Goal: Transaction & Acquisition: Book appointment/travel/reservation

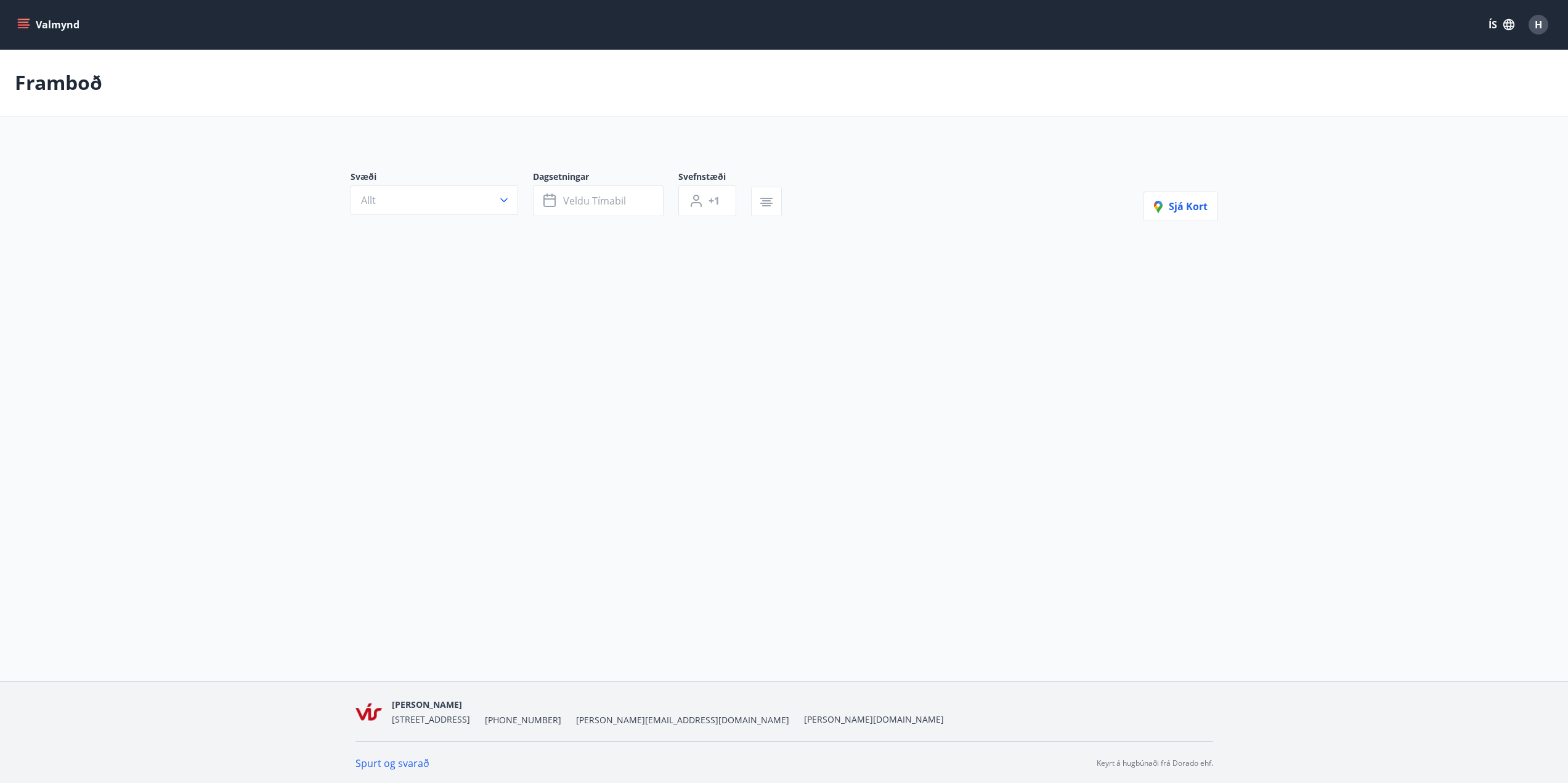
scroll to position [1, 0]
click at [582, 201] on span "Veldu tímabil" at bounding box center [595, 200] width 62 height 14
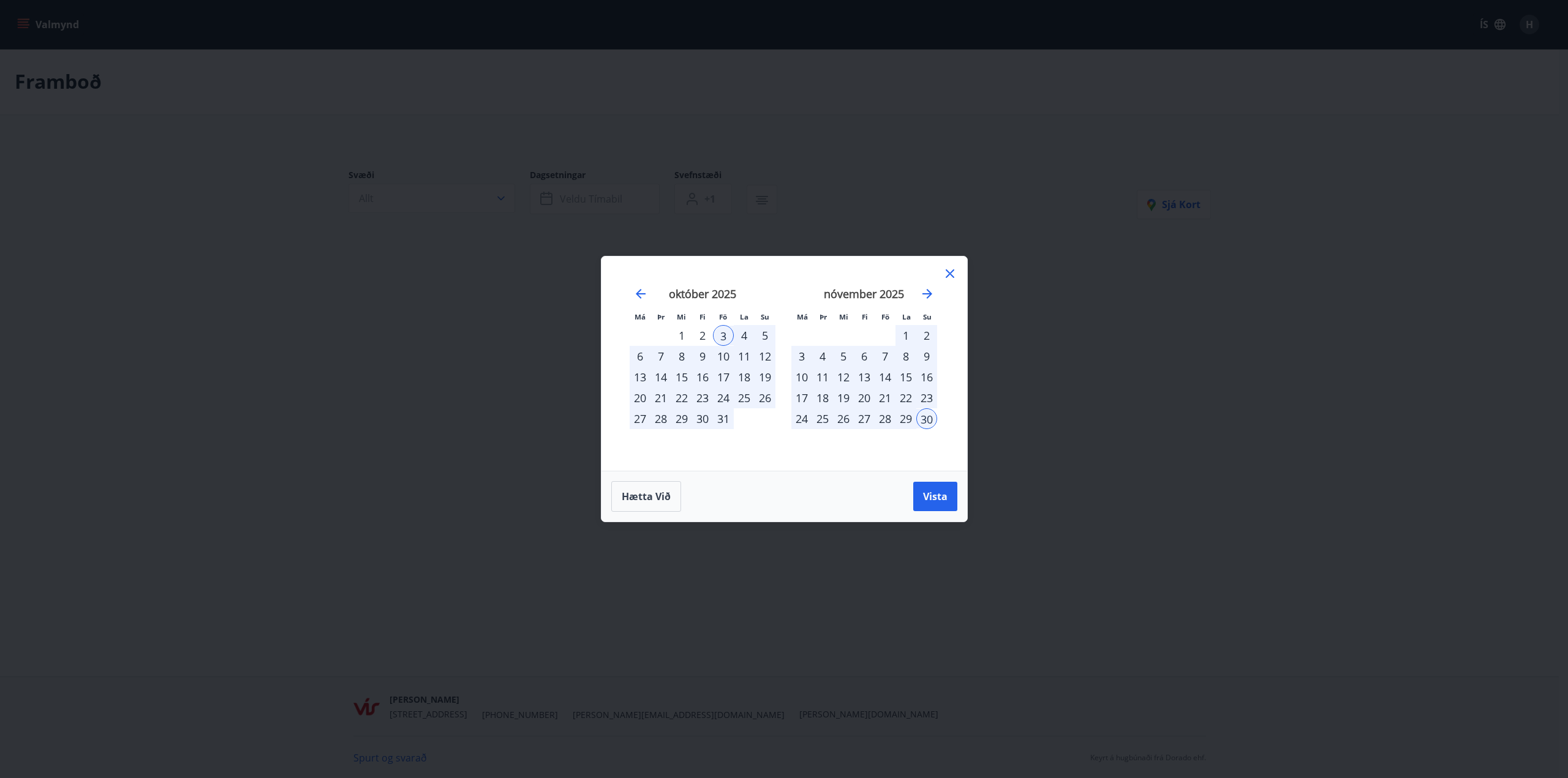
click at [726, 334] on div "3" at bounding box center [723, 335] width 20 height 20
click at [758, 333] on div "5" at bounding box center [765, 335] width 20 height 20
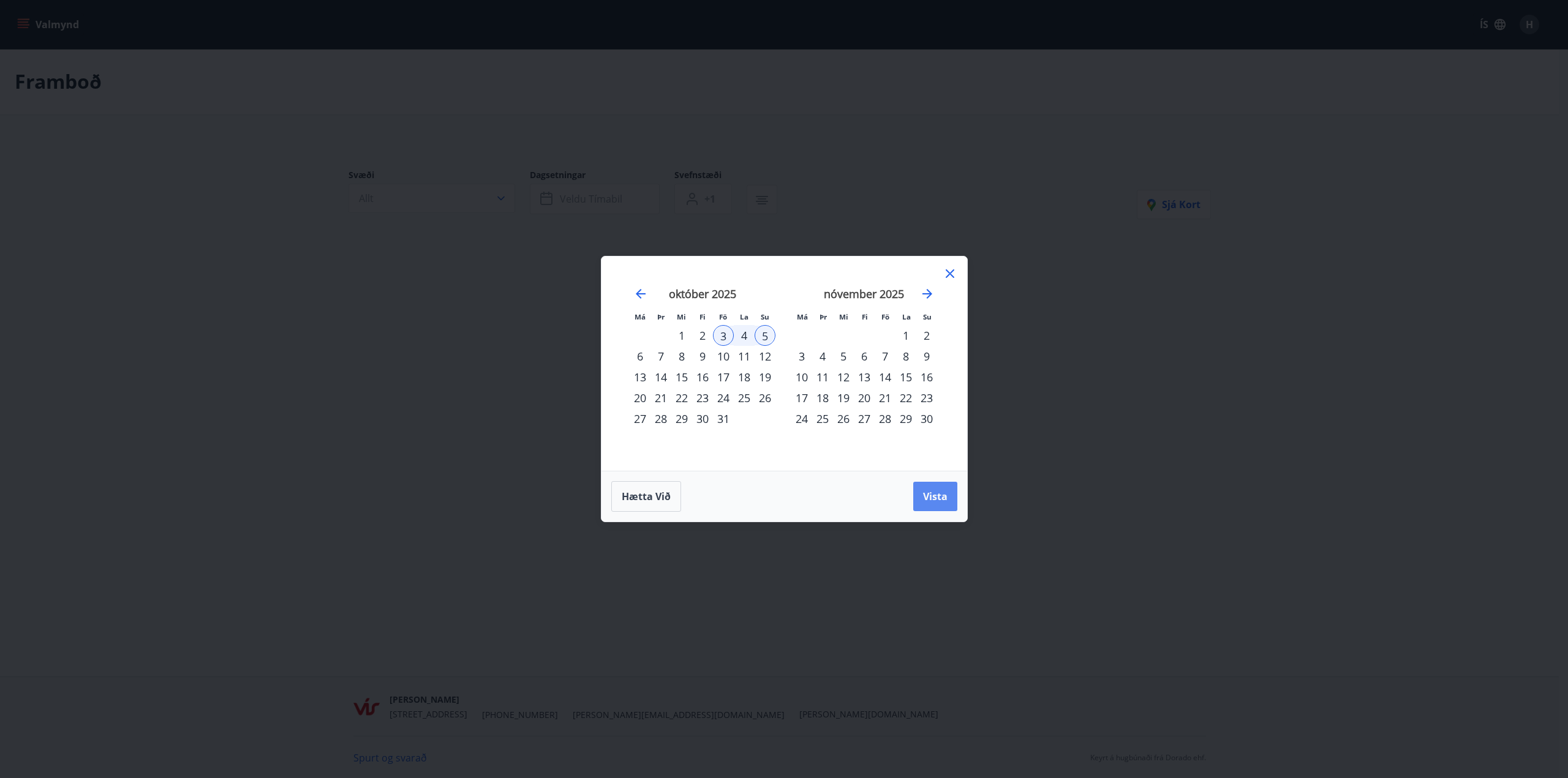
click at [931, 489] on button "Vista" at bounding box center [934, 497] width 44 height 29
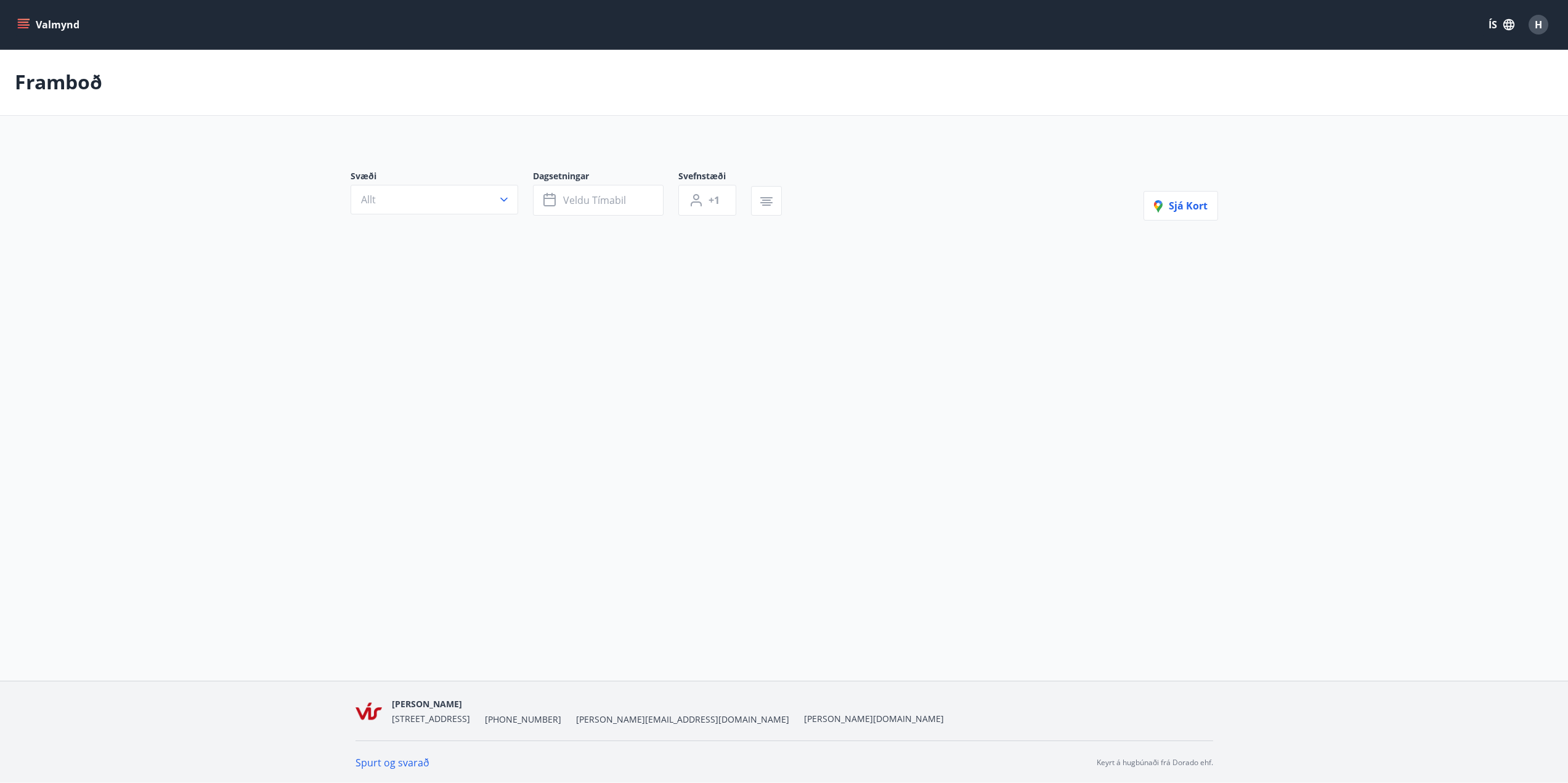
click at [21, 27] on icon "menu" at bounding box center [22, 27] width 11 height 1
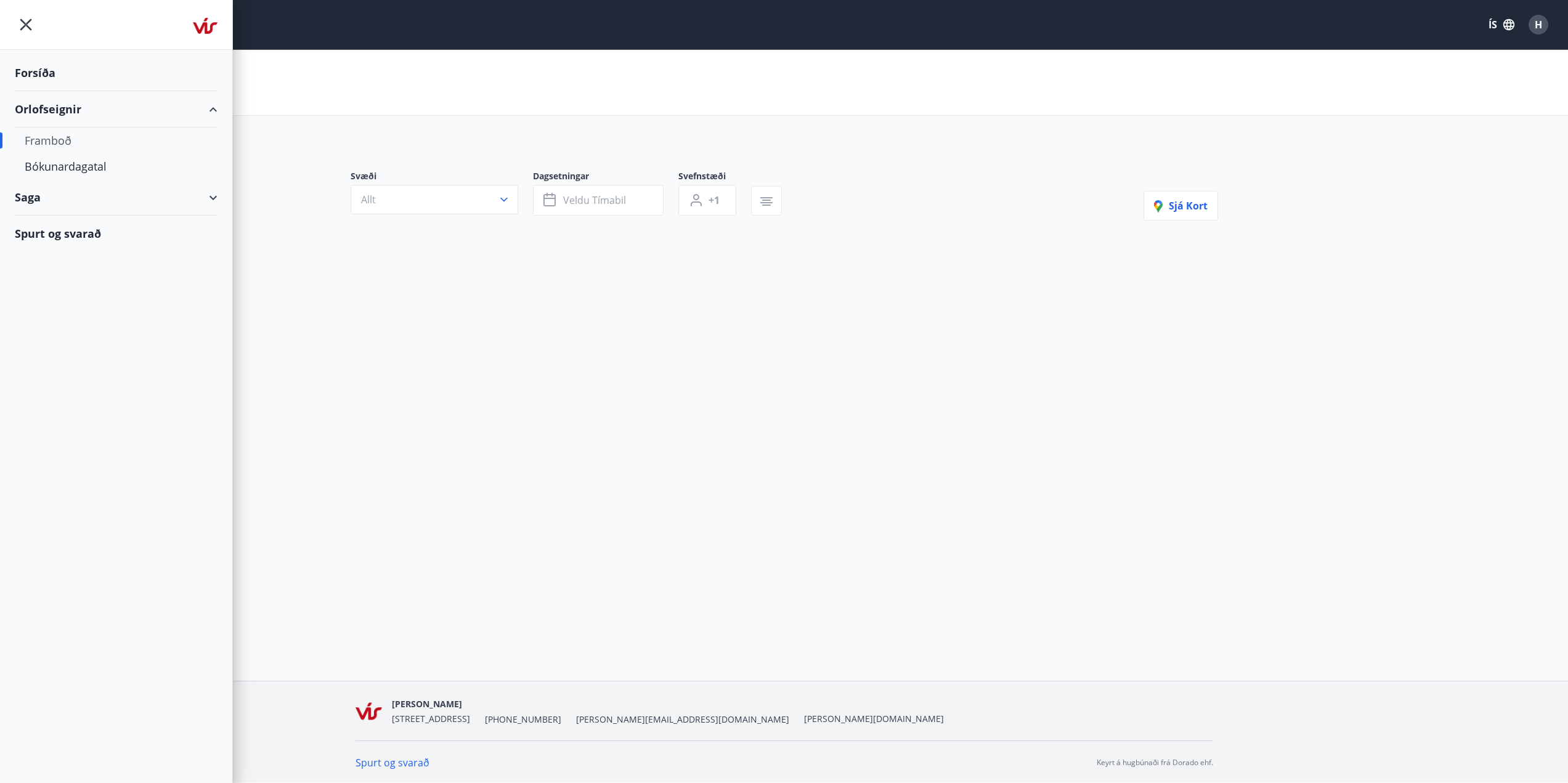
click at [56, 136] on div "Framboð" at bounding box center [115, 141] width 183 height 26
click at [67, 107] on div "Orlofseignir" at bounding box center [116, 108] width 203 height 36
click at [70, 107] on div "Orlofseignir" at bounding box center [116, 108] width 203 height 36
click at [62, 109] on div "Orlofseignir" at bounding box center [116, 108] width 203 height 36
click at [49, 76] on div "Forsíða" at bounding box center [116, 72] width 203 height 36
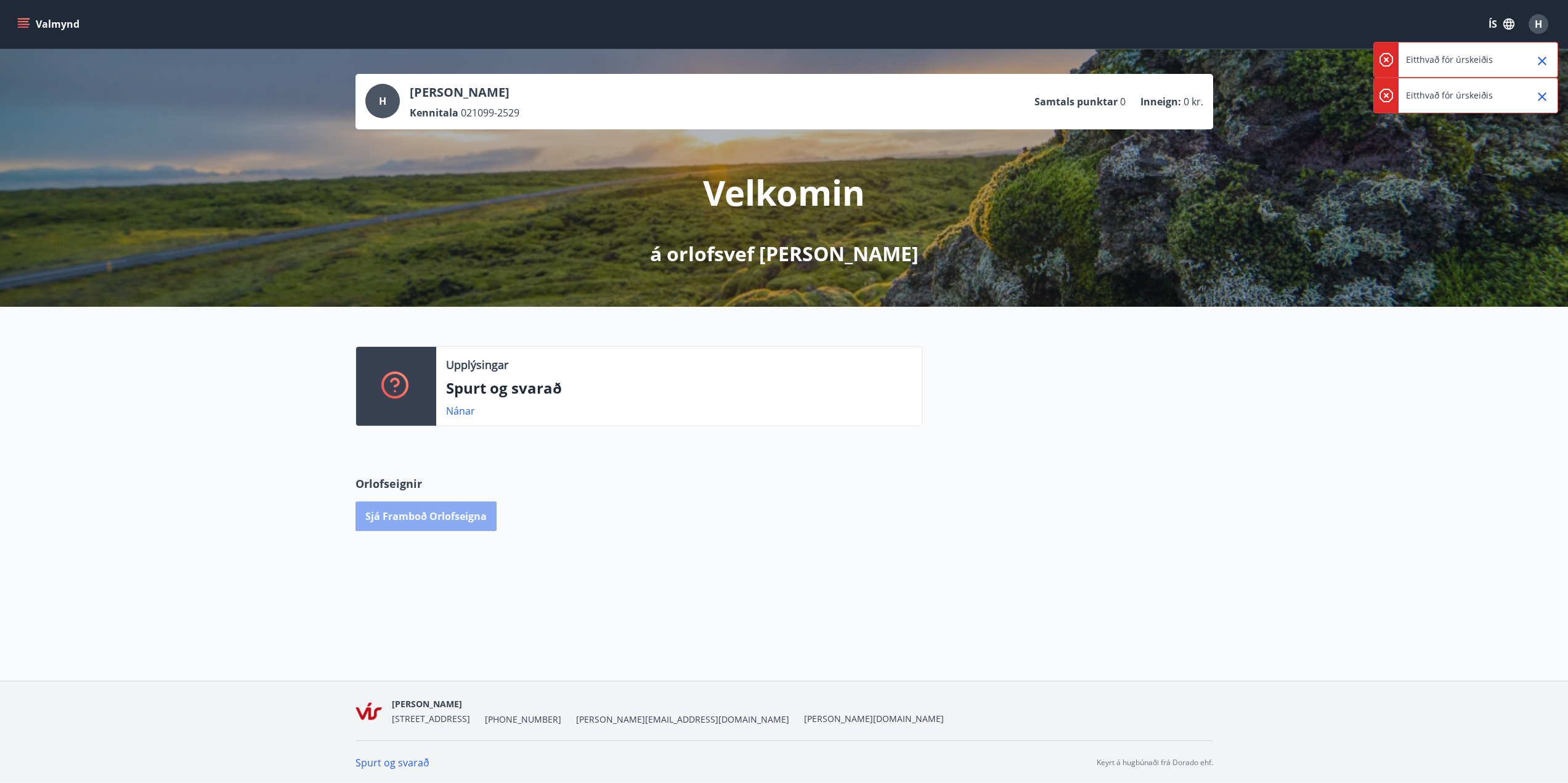
click at [451, 514] on button "Sjá framboð orlofseigna" at bounding box center [426, 516] width 142 height 29
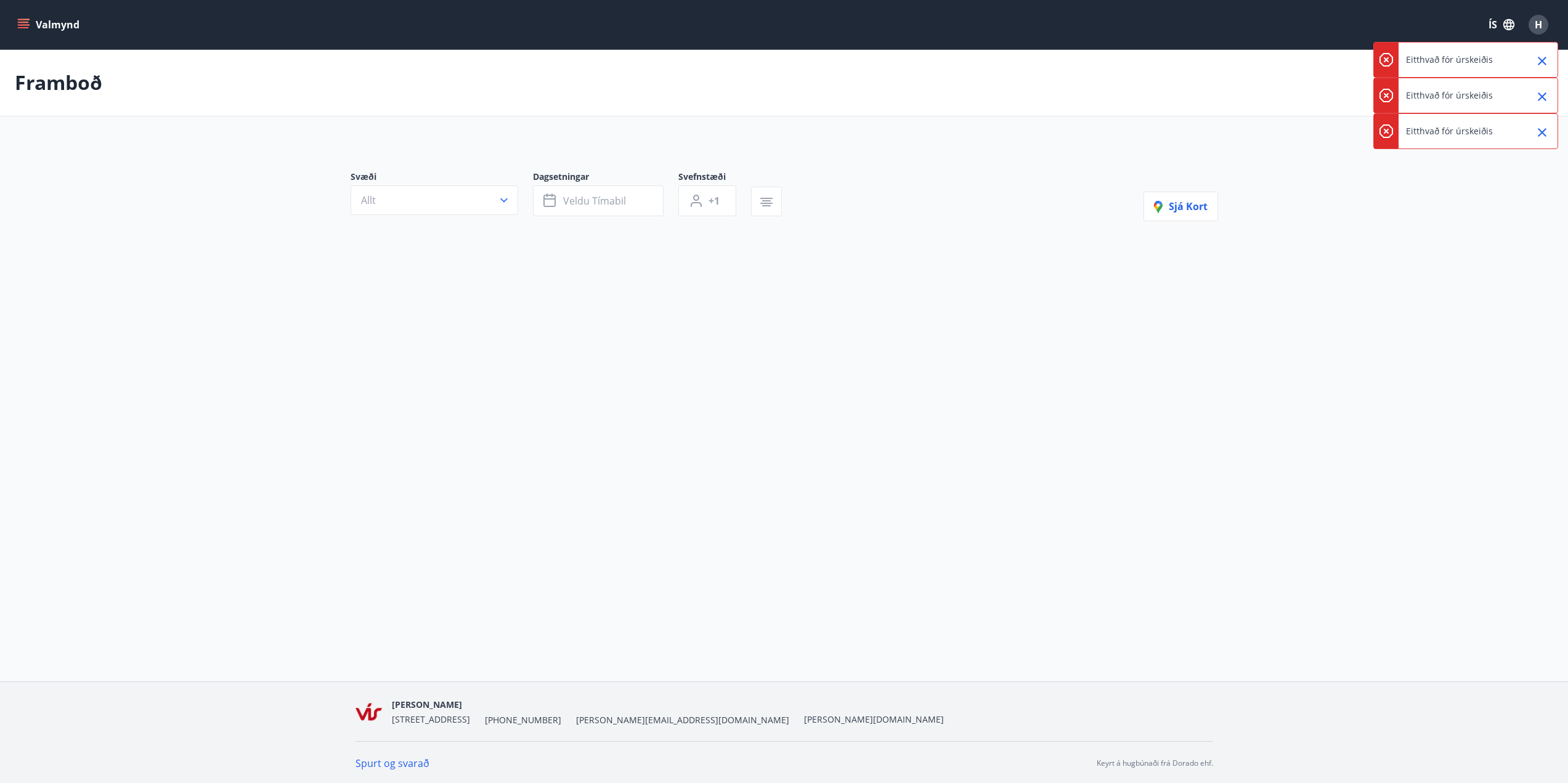
click at [1542, 60] on icon "Close" at bounding box center [1542, 61] width 9 height 9
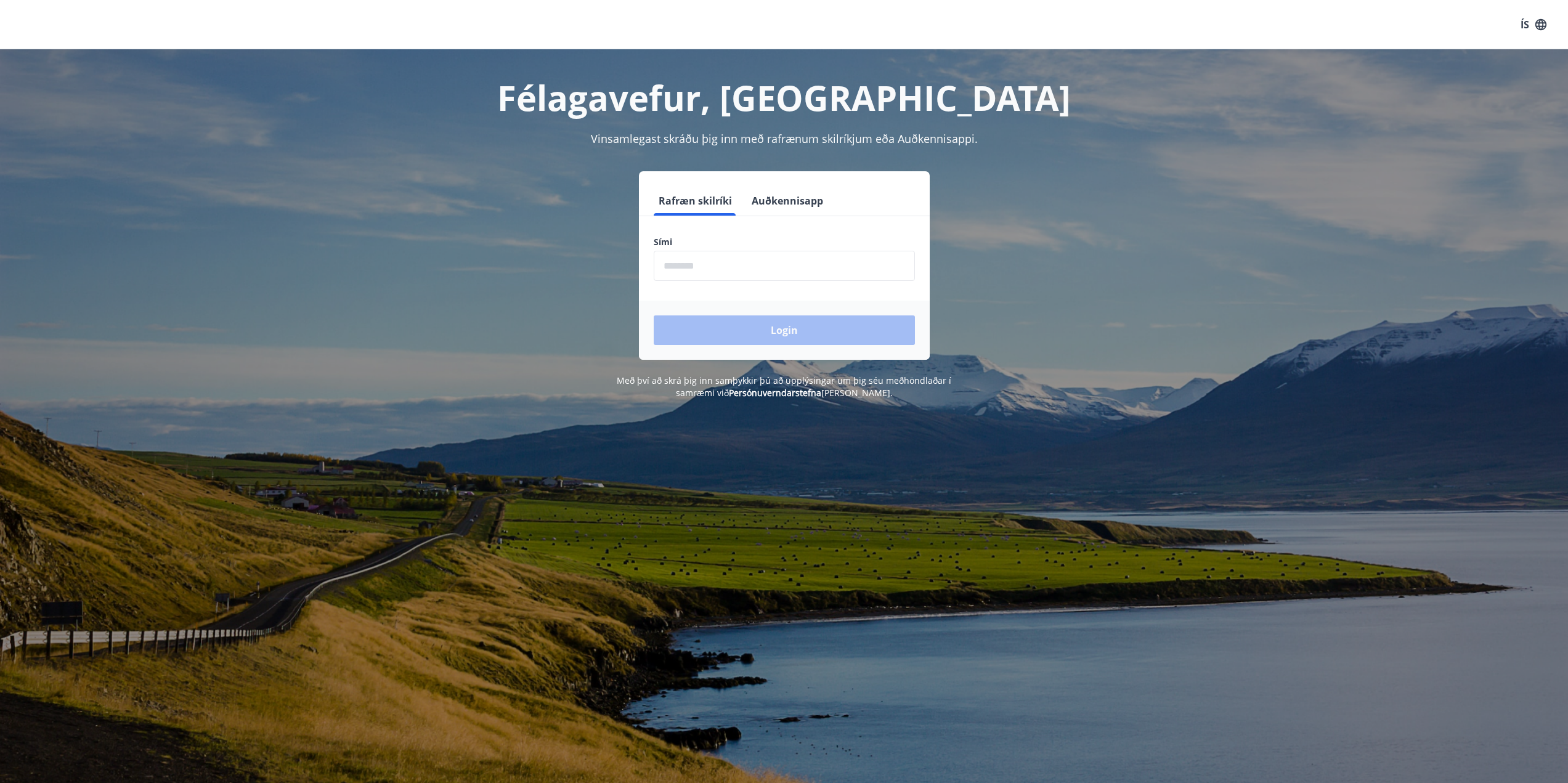
click at [726, 269] on input "phone" at bounding box center [785, 266] width 262 height 30
type input "********"
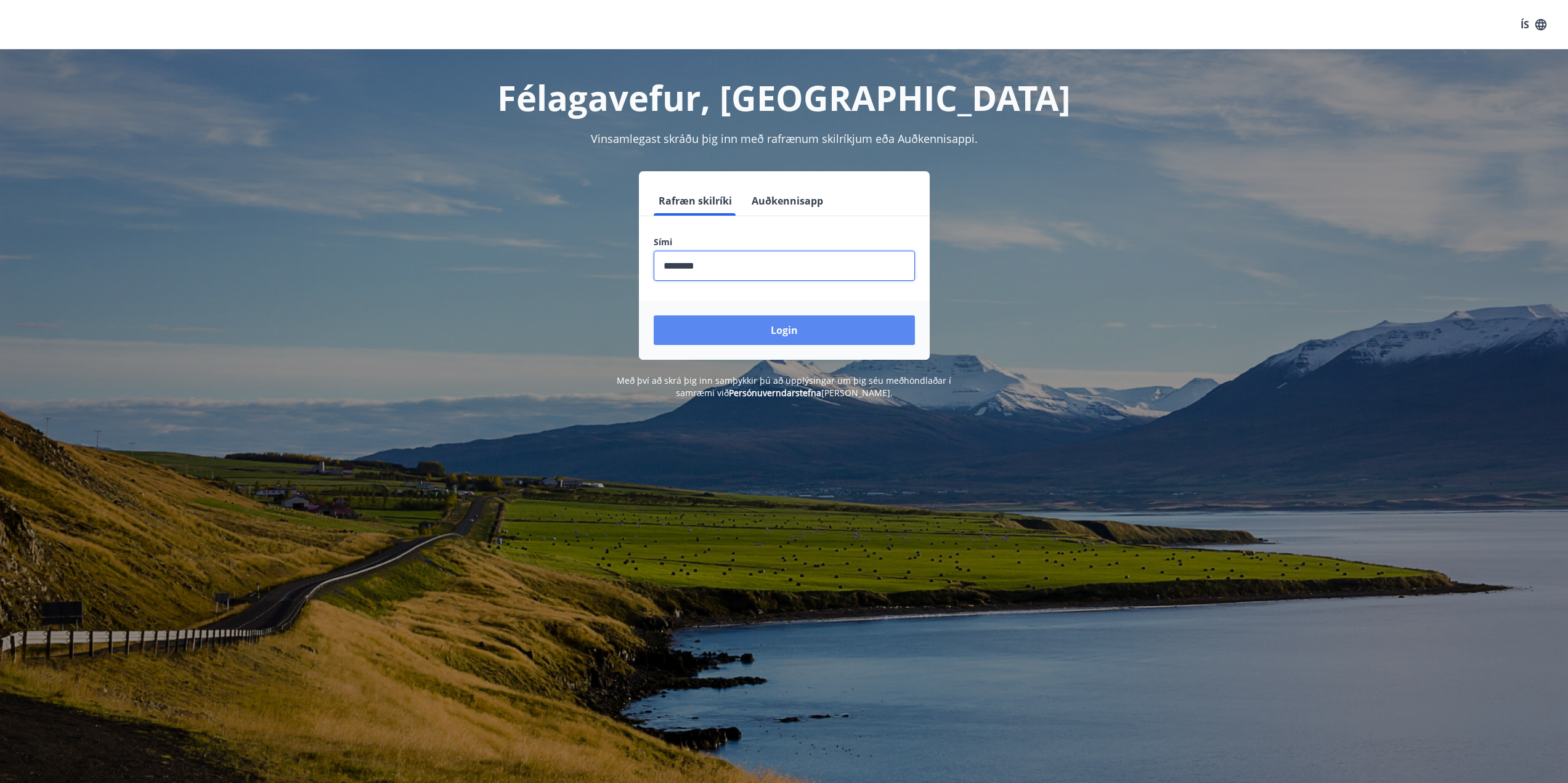
click at [733, 321] on button "Login" at bounding box center [785, 330] width 262 height 29
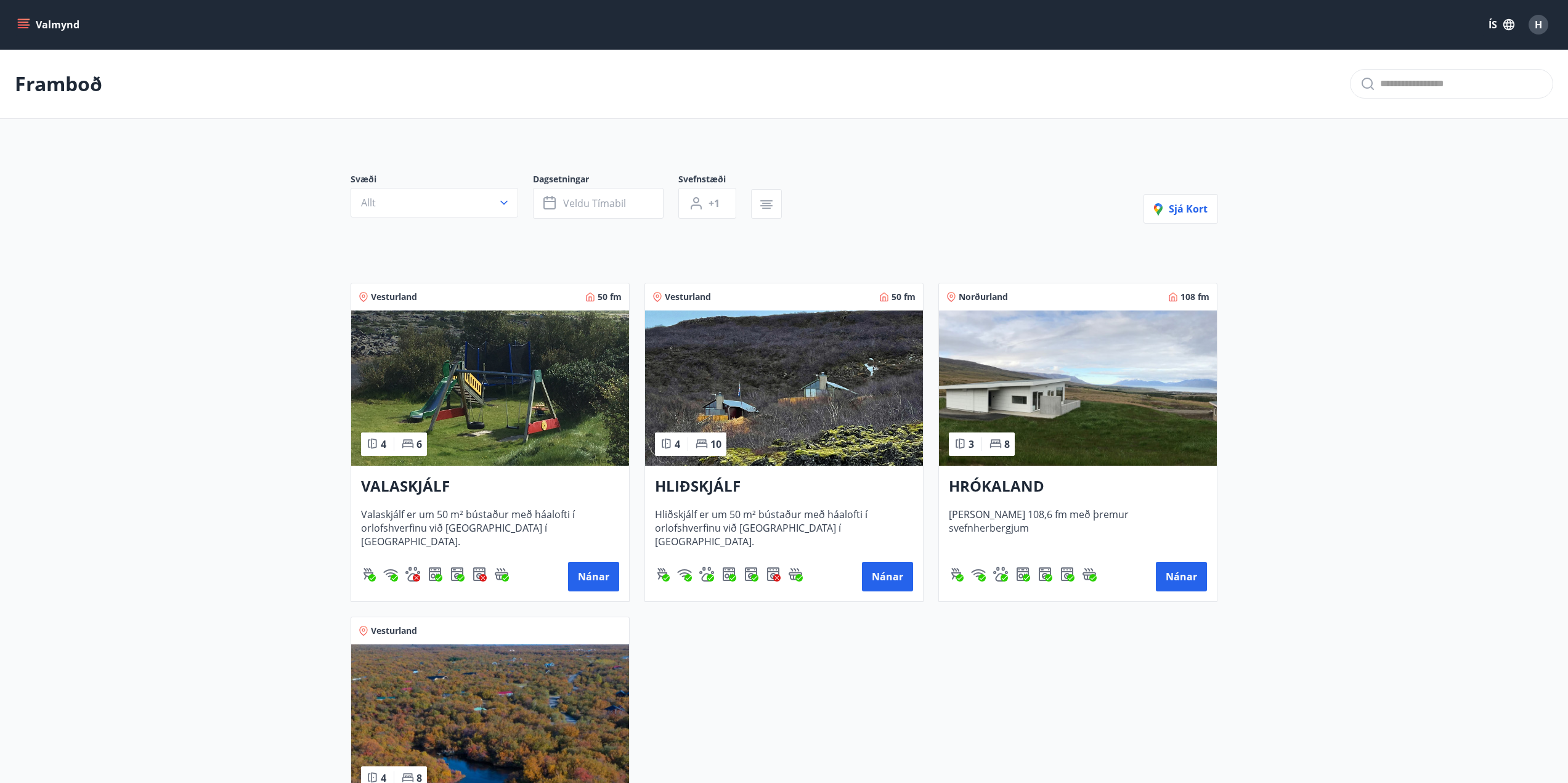
scroll to position [185, 0]
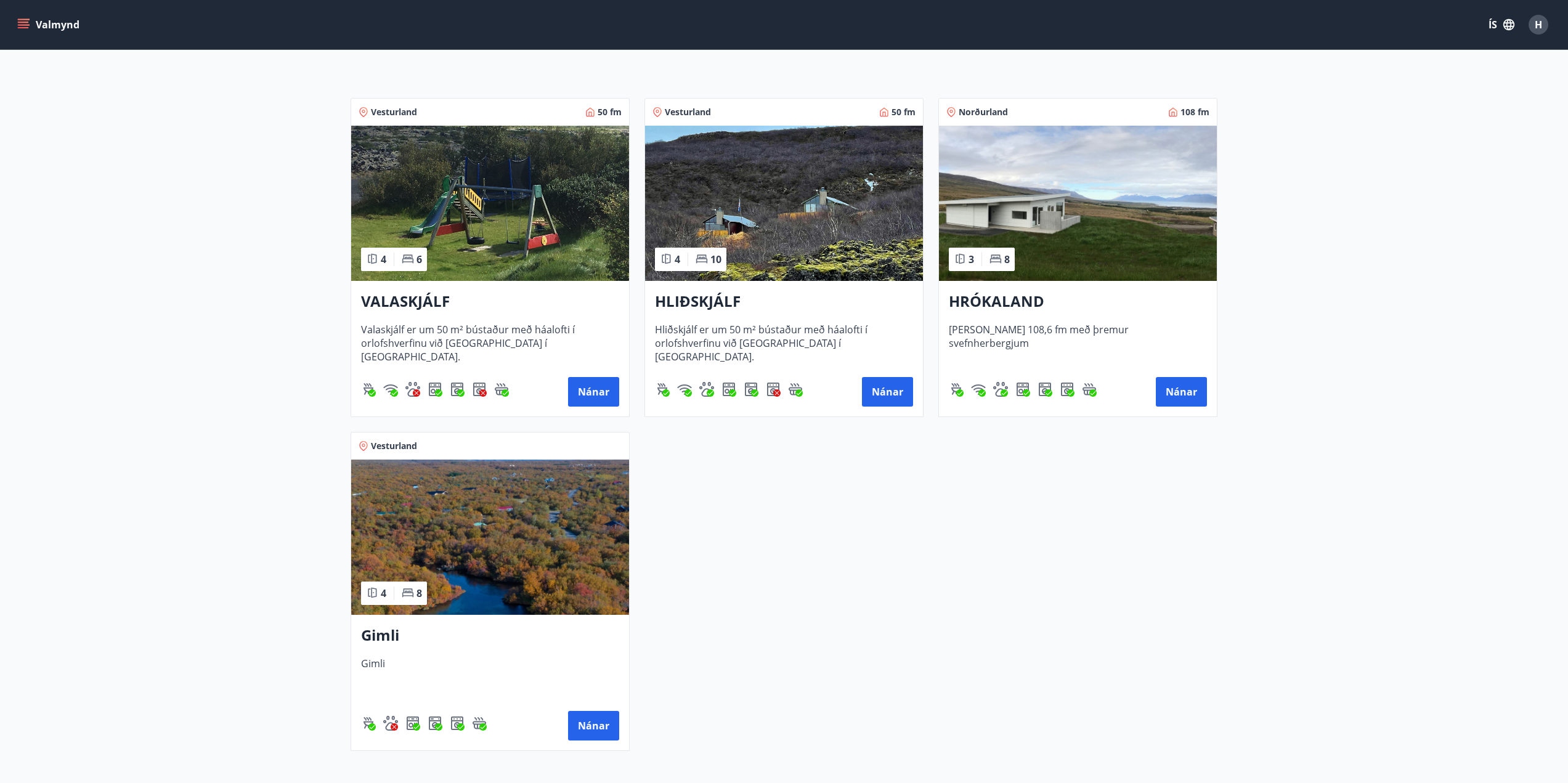
click at [408, 297] on h3 "VALASKJÁLF" at bounding box center [490, 302] width 258 height 22
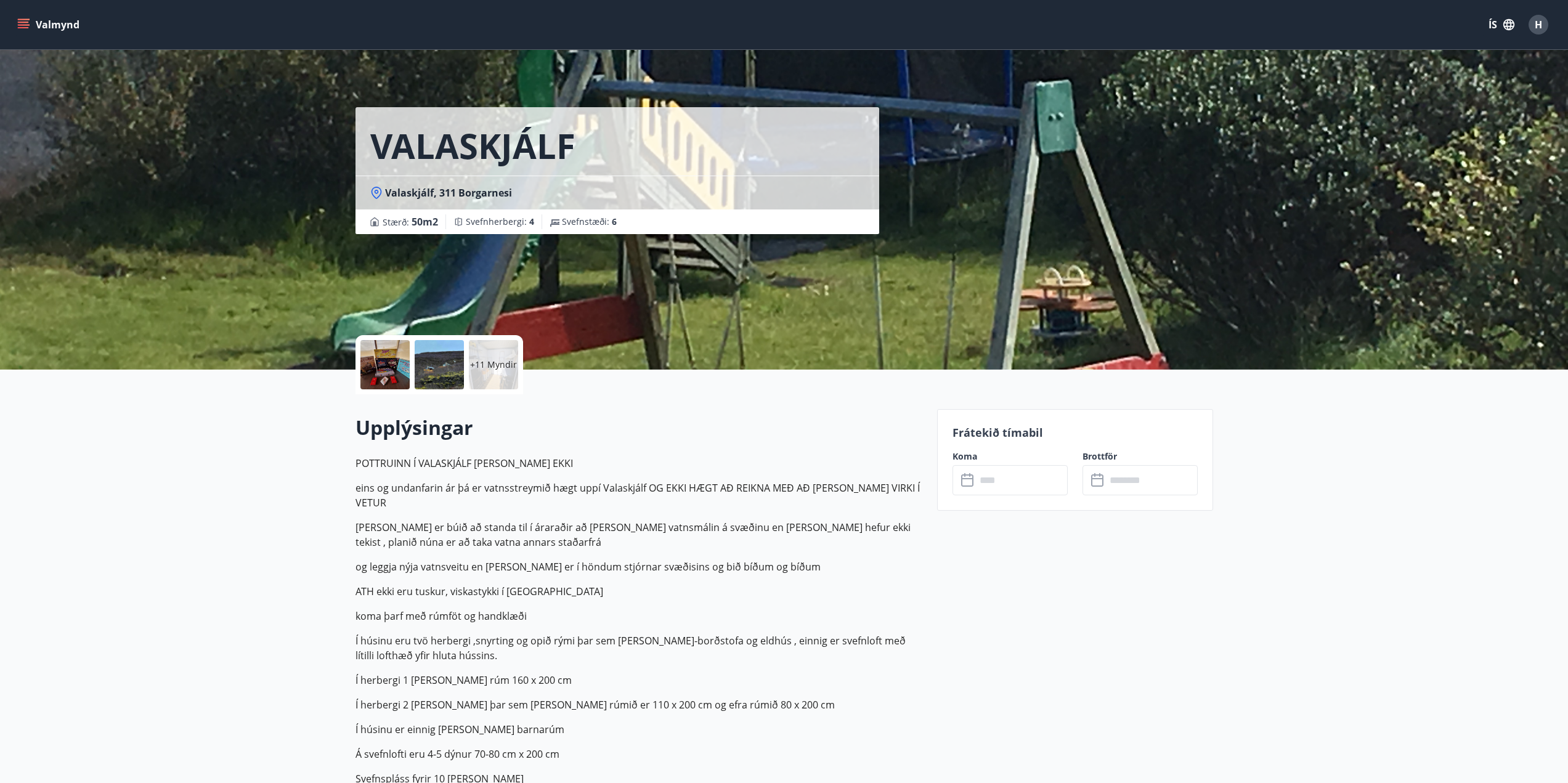
click at [1012, 493] on input "text" at bounding box center [1022, 480] width 92 height 30
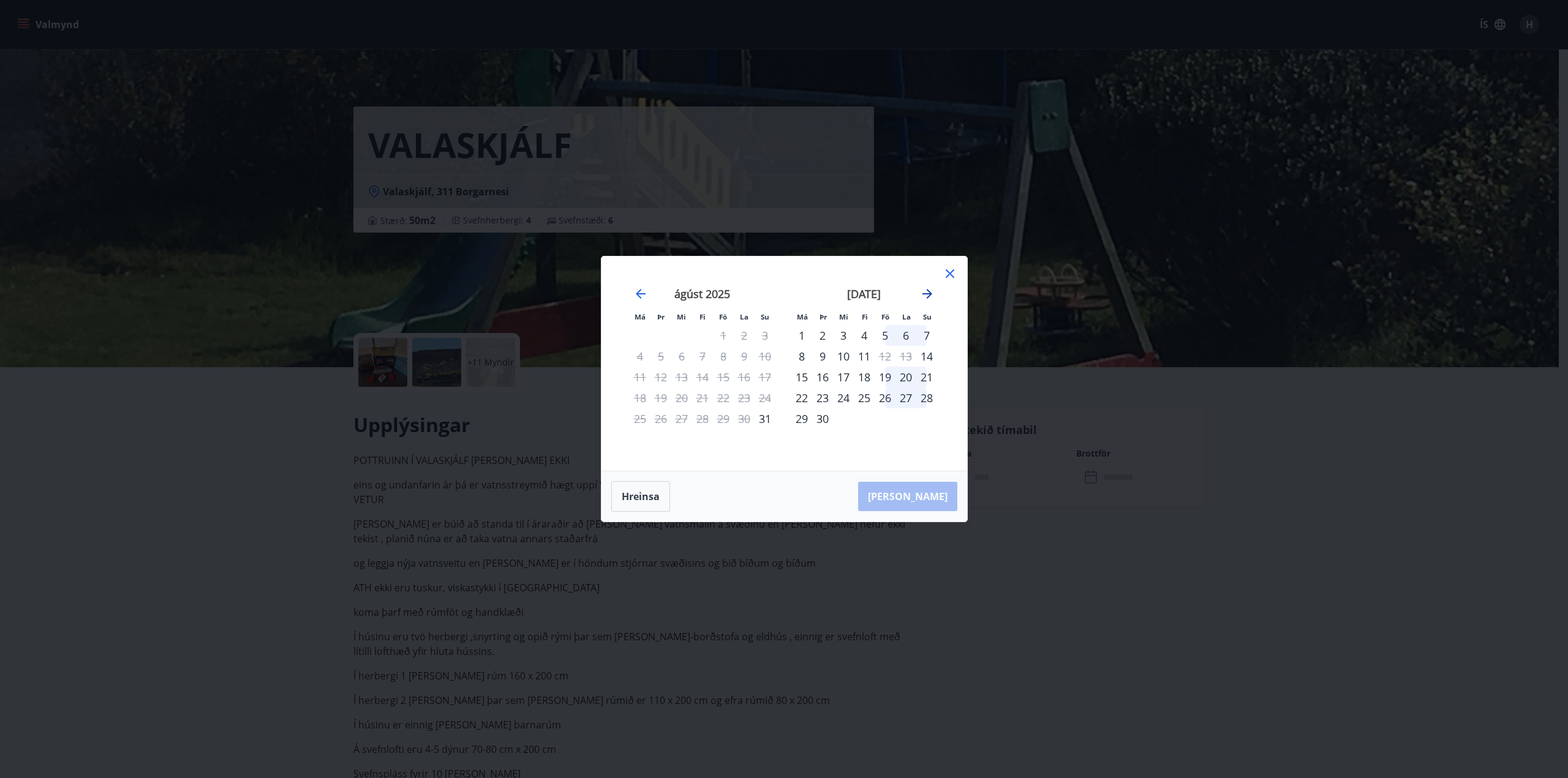
click at [924, 293] on icon "Move forward to switch to the next month." at bounding box center [928, 294] width 10 height 10
click at [863, 338] on div "2" at bounding box center [864, 335] width 20 height 20
click at [885, 337] on div "3" at bounding box center [884, 335] width 20 height 20
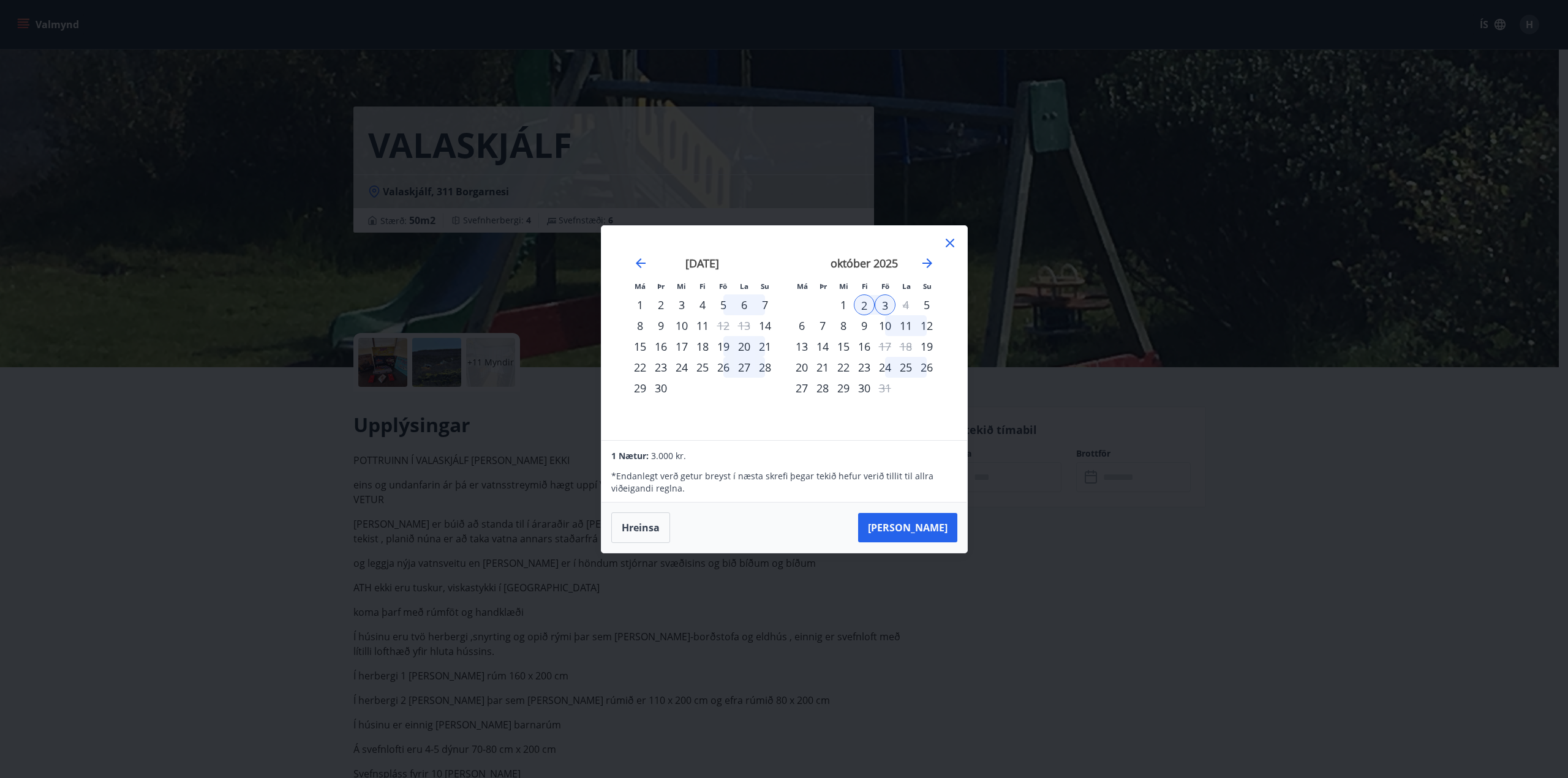
click at [879, 325] on div "10" at bounding box center [884, 325] width 20 height 20
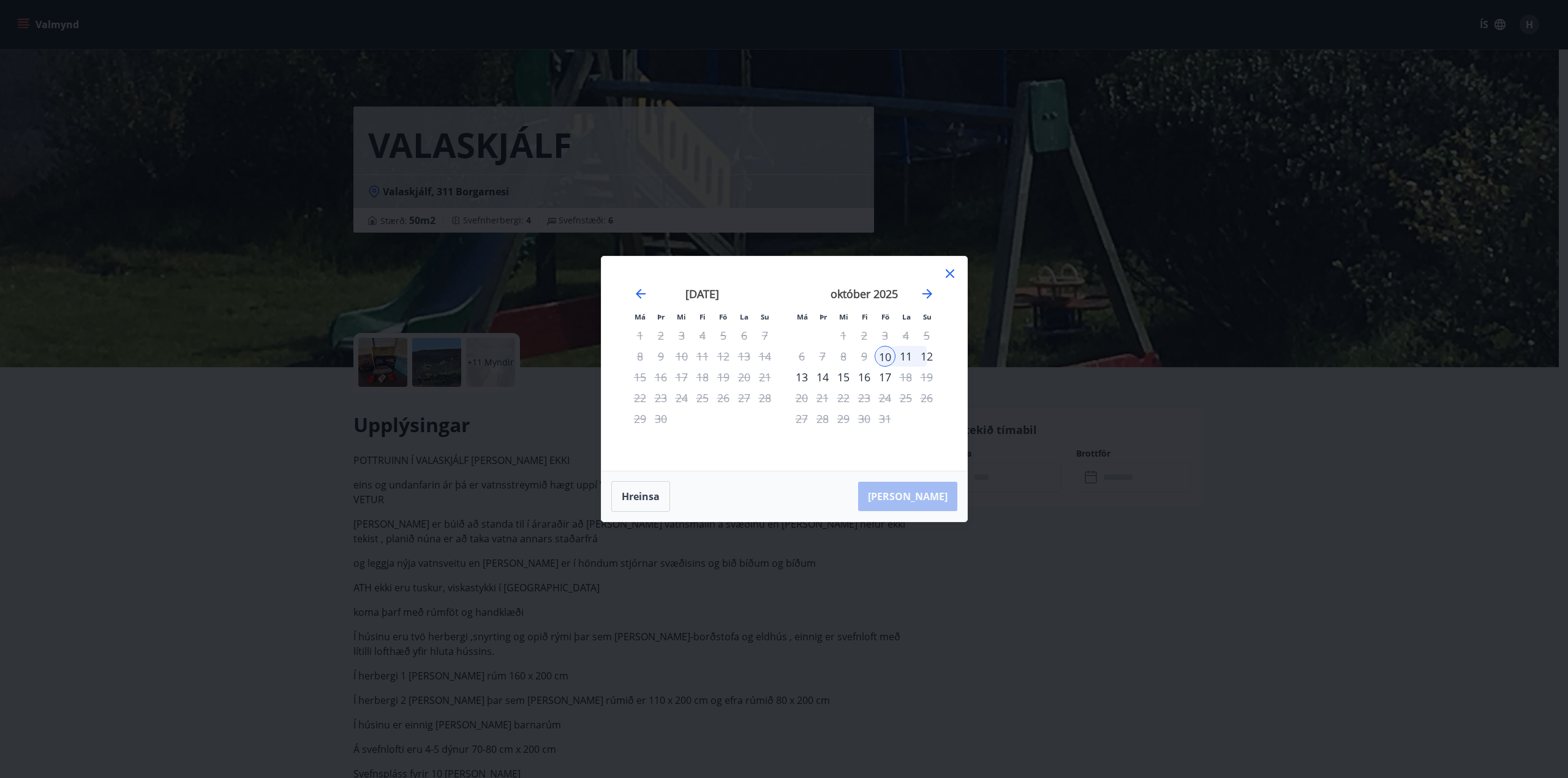
click at [926, 353] on div "12" at bounding box center [926, 356] width 20 height 20
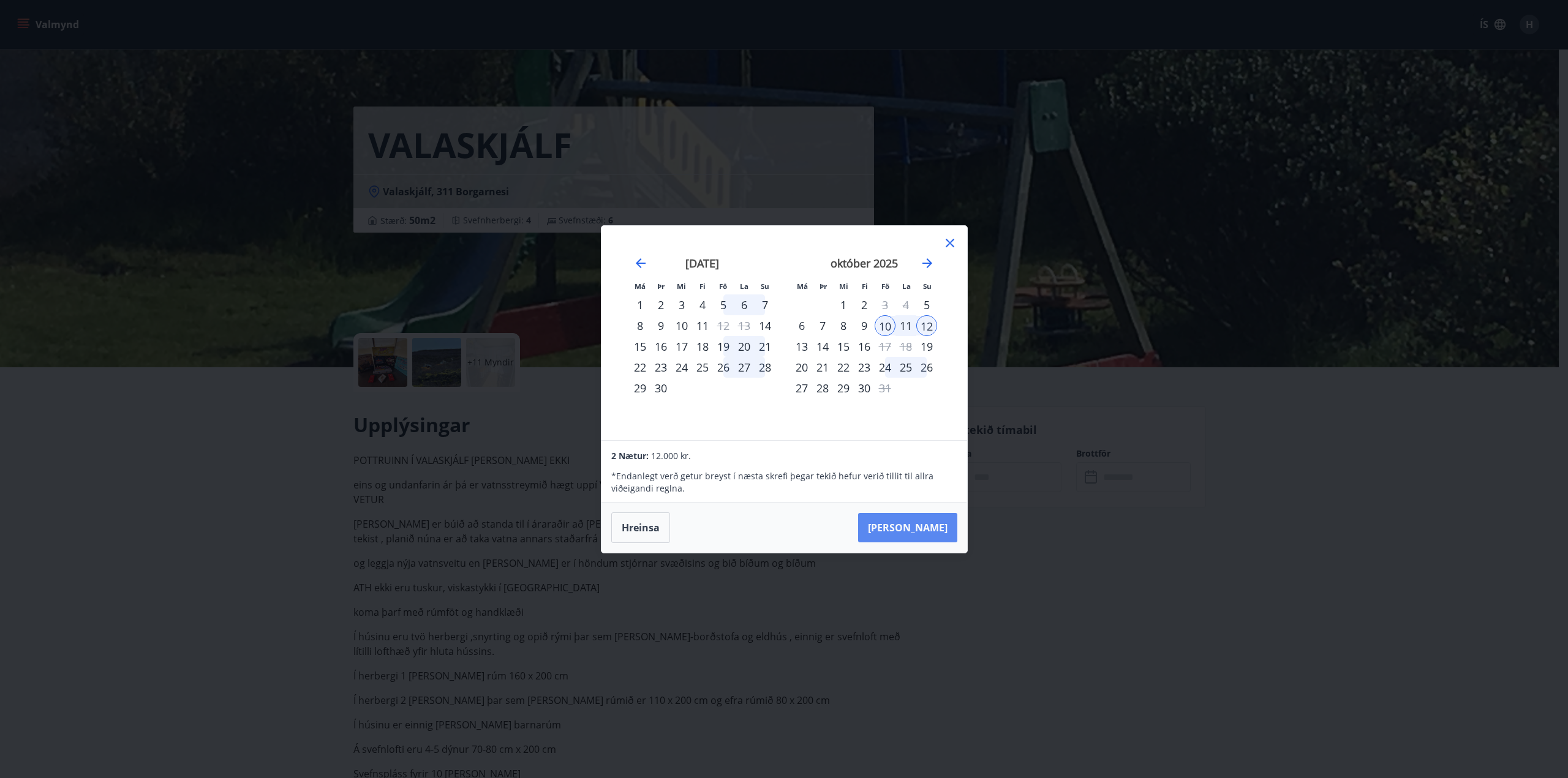
click at [916, 529] on button "[PERSON_NAME]" at bounding box center [907, 528] width 99 height 29
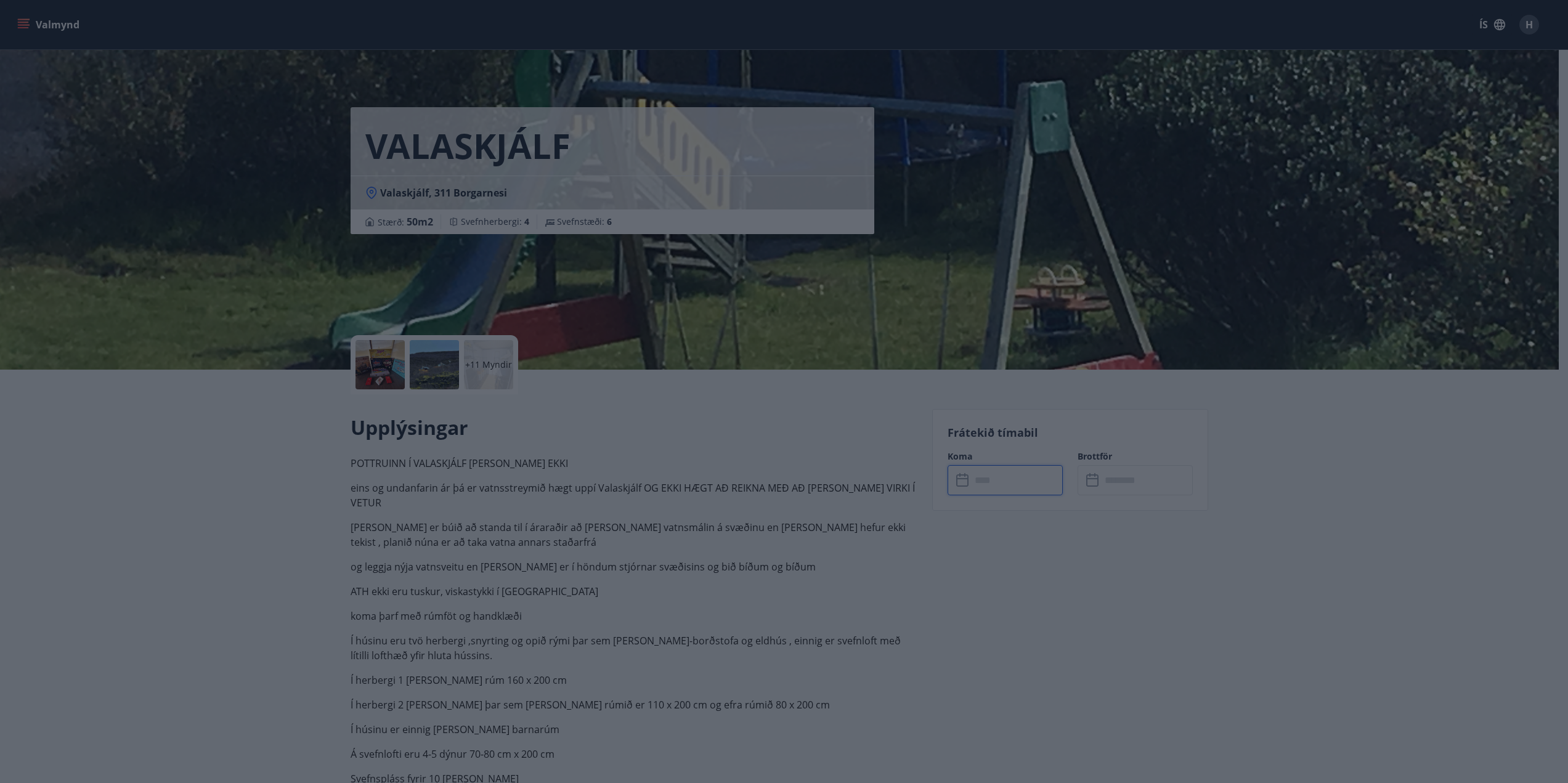
type input "******"
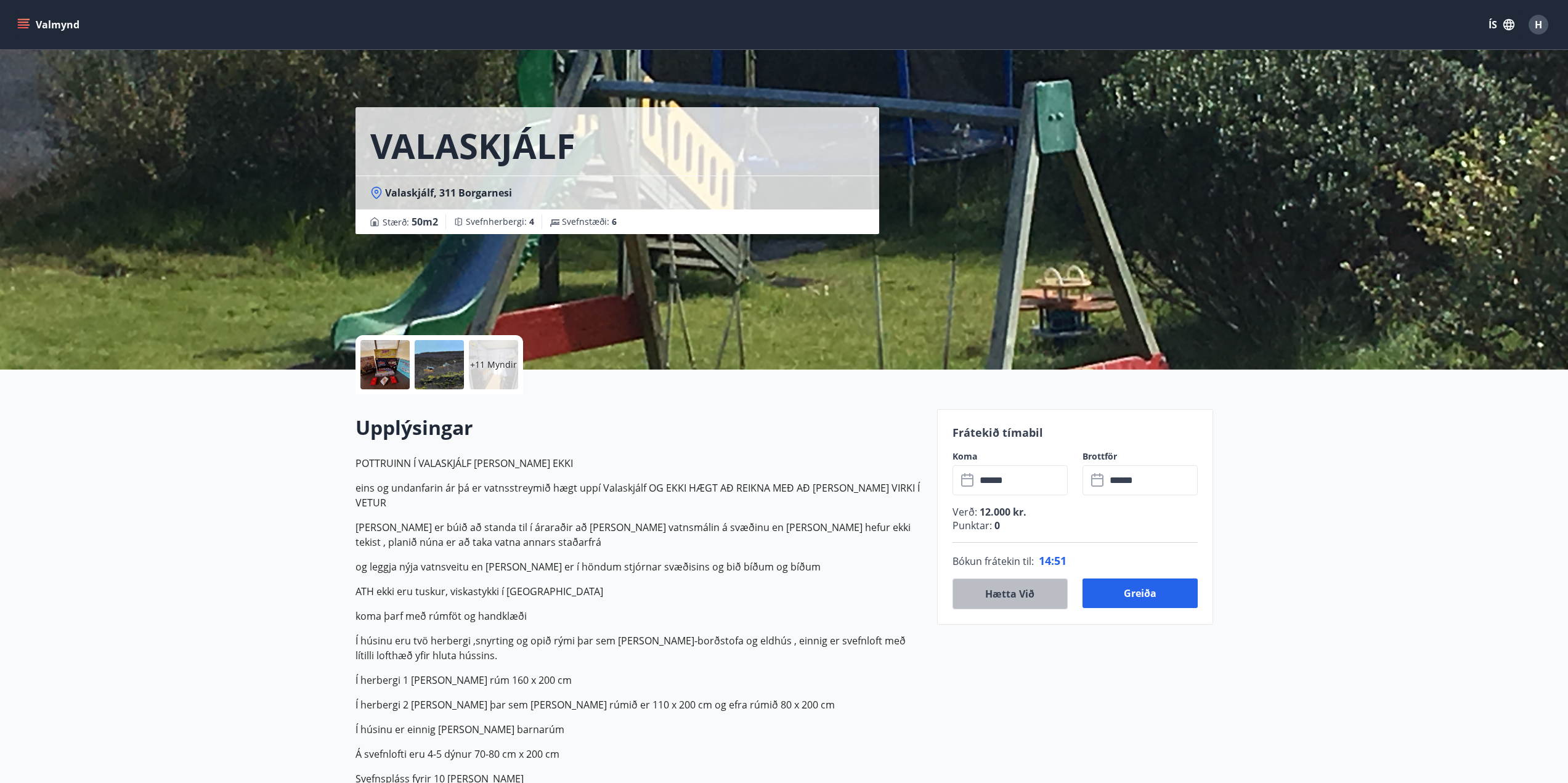
click at [987, 594] on button "Hætta við" at bounding box center [1011, 595] width 115 height 31
click at [474, 367] on p "+11 Myndir" at bounding box center [494, 364] width 47 height 13
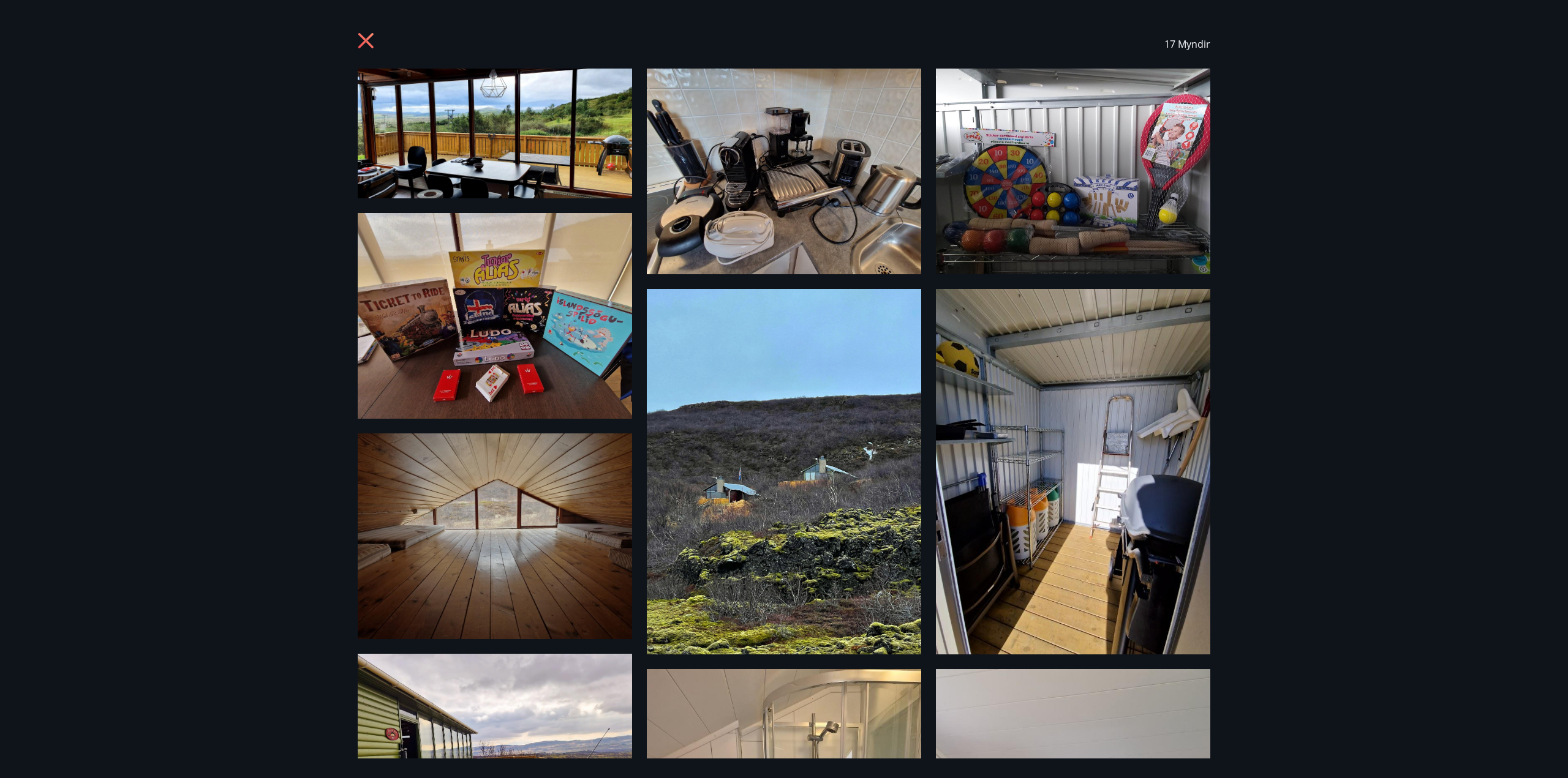
click at [362, 32] on icon at bounding box center [368, 42] width 19 height 19
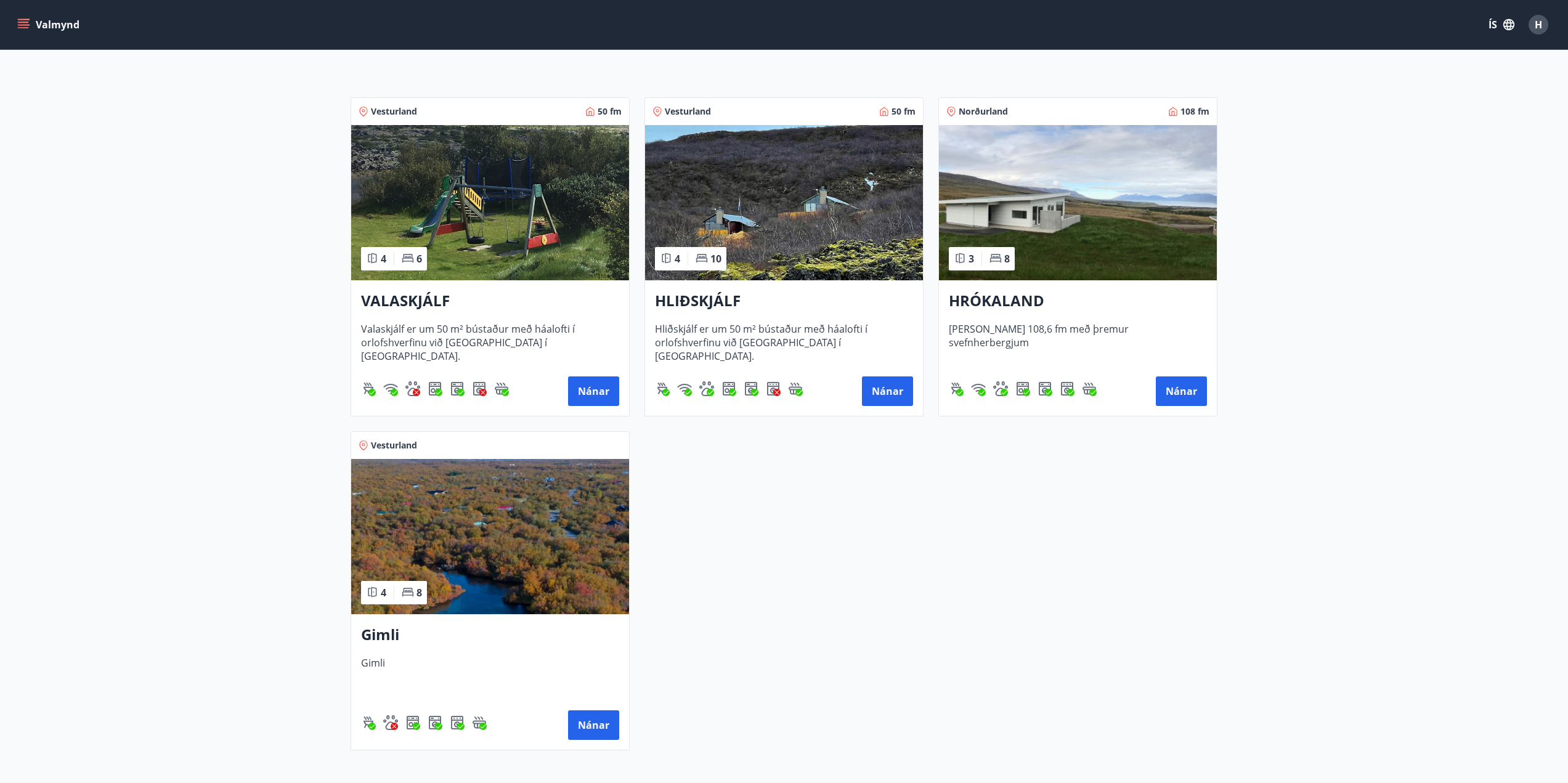
scroll to position [254, 0]
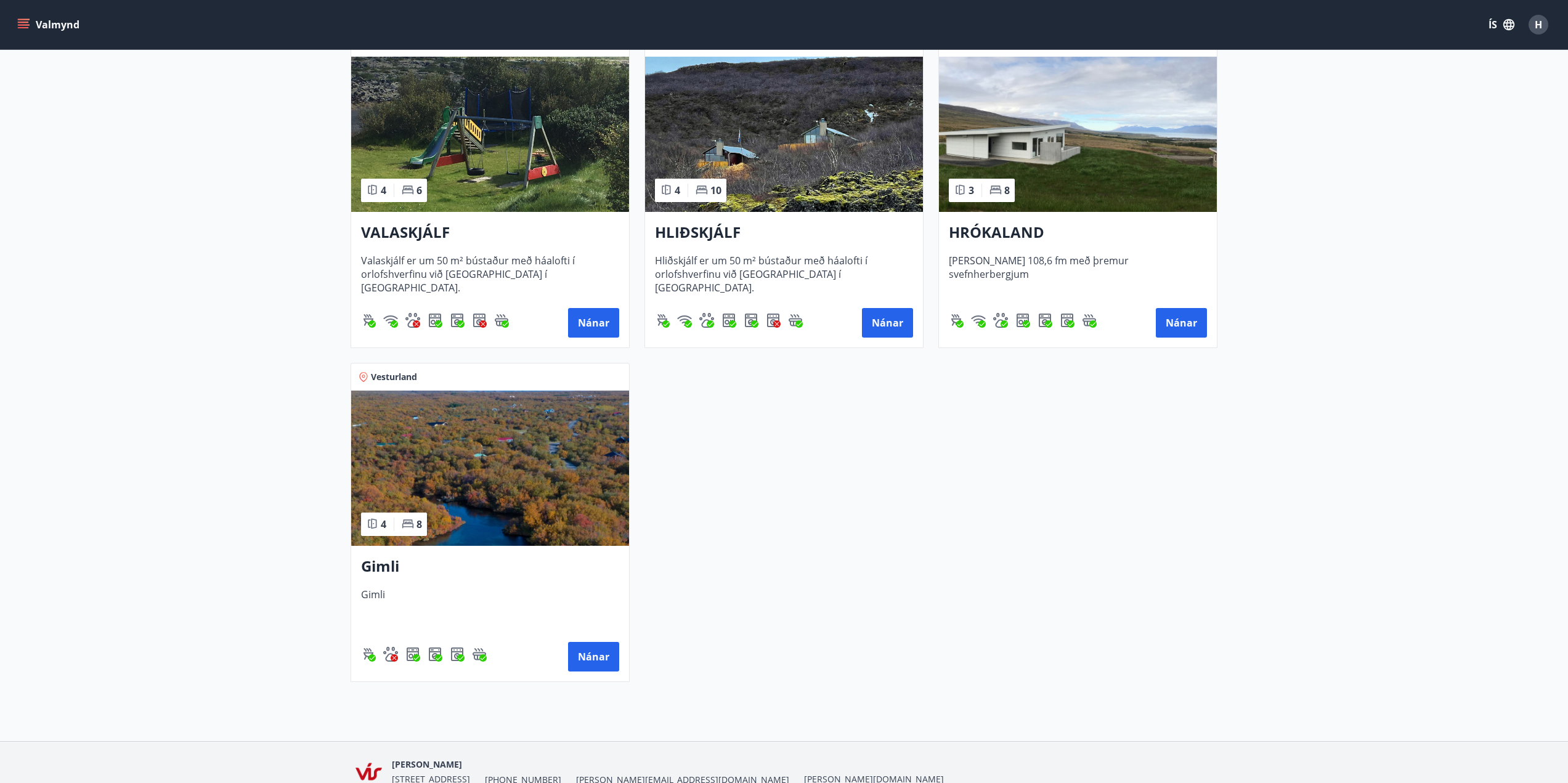
click at [372, 561] on h3 "Gimli" at bounding box center [490, 566] width 258 height 22
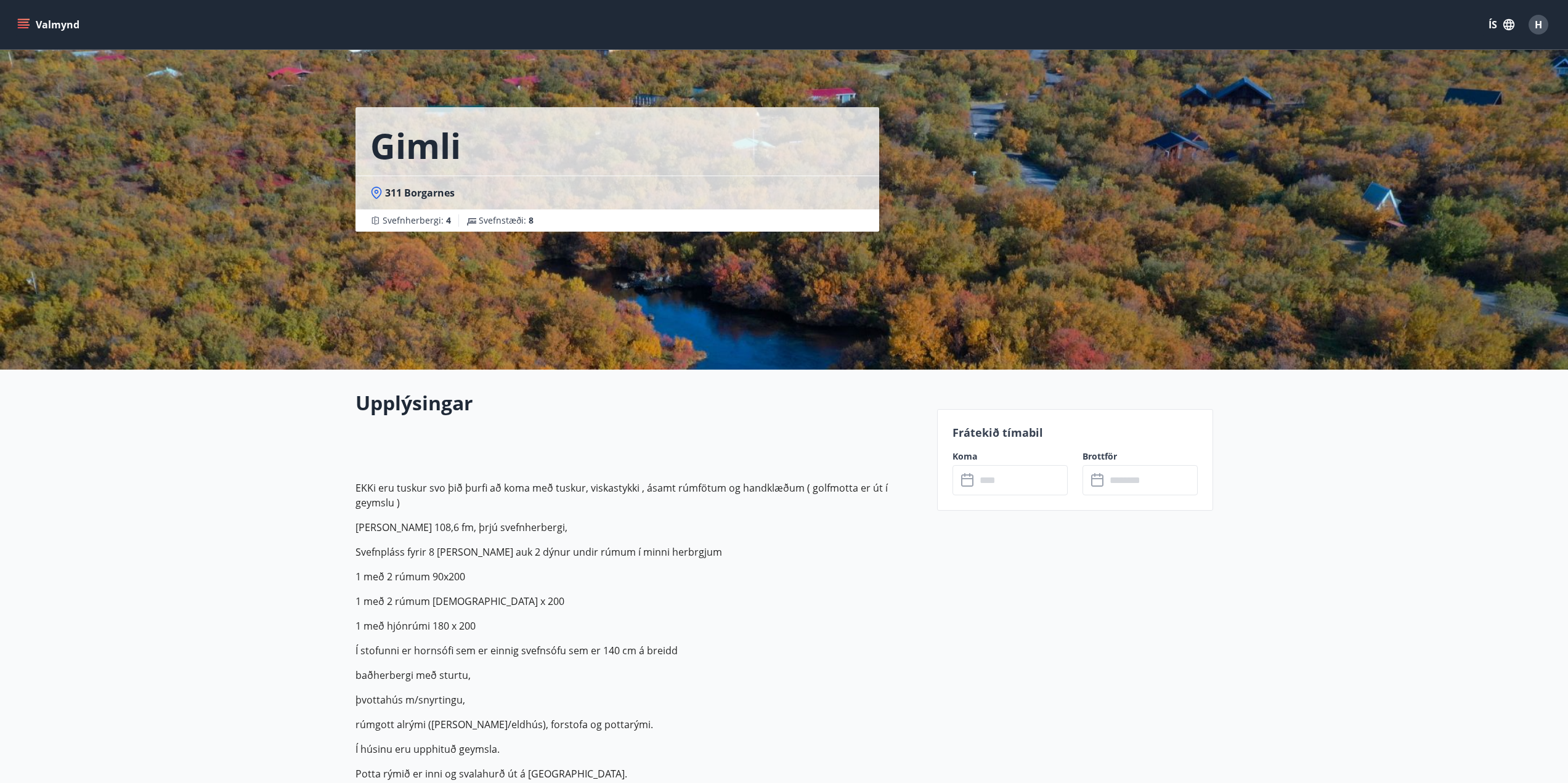
click at [1045, 466] on input "text" at bounding box center [1022, 480] width 92 height 30
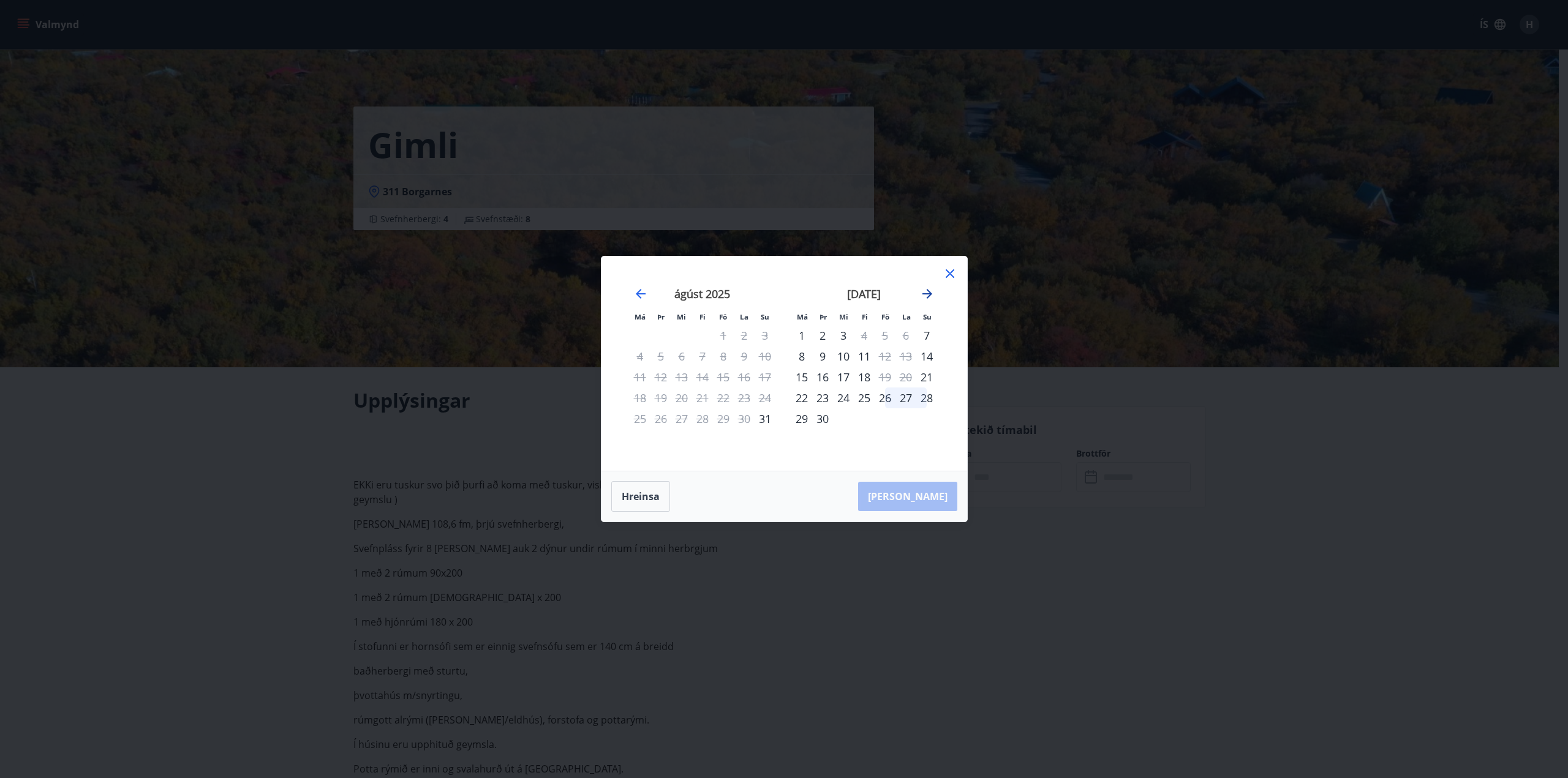
click at [926, 295] on icon "Move forward to switch to the next month." at bounding box center [928, 294] width 10 height 10
click at [728, 403] on div "26" at bounding box center [723, 398] width 20 height 20
click at [770, 403] on div "28" at bounding box center [765, 398] width 20 height 20
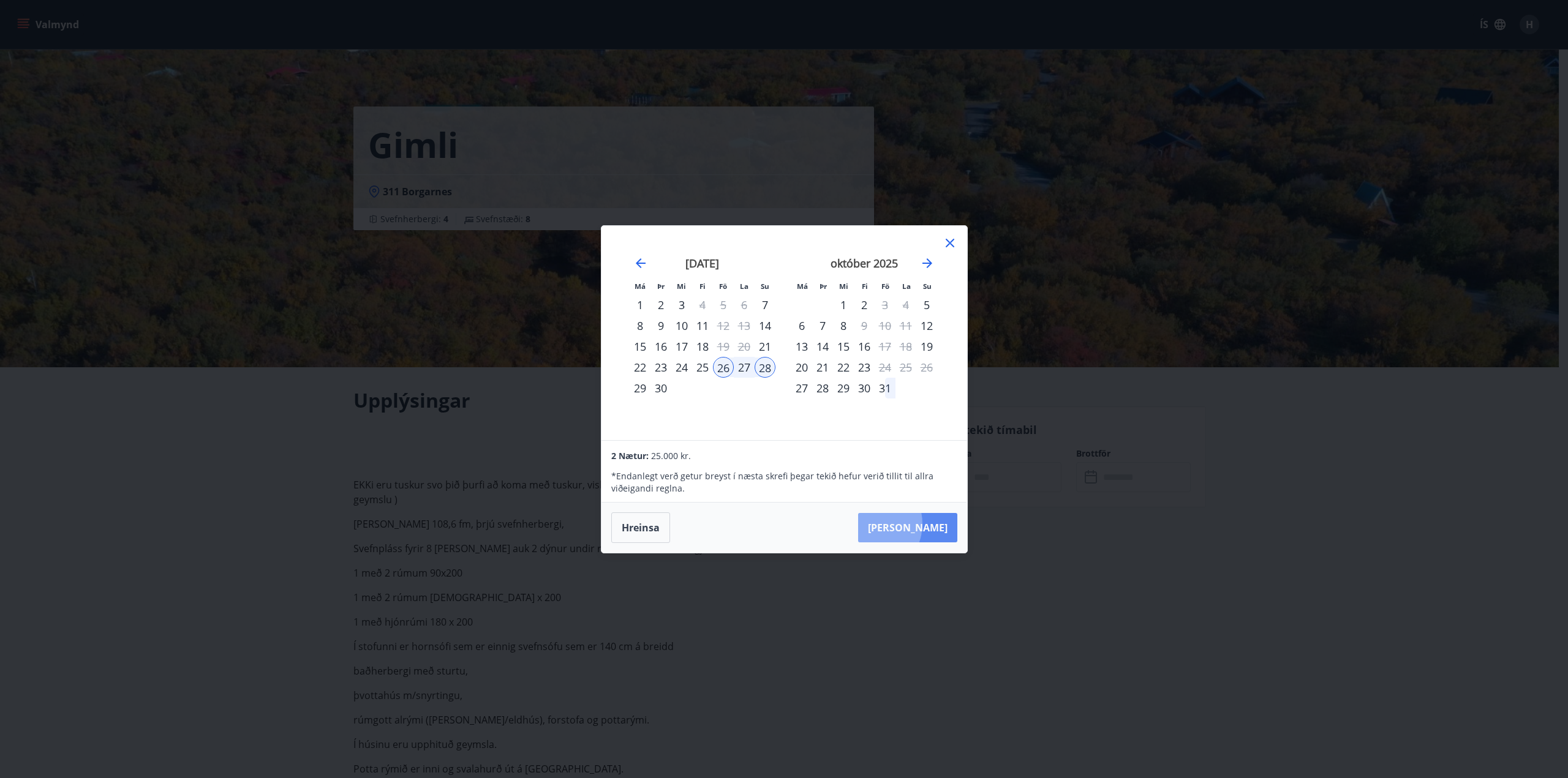
click at [905, 524] on button "[PERSON_NAME]" at bounding box center [907, 528] width 99 height 29
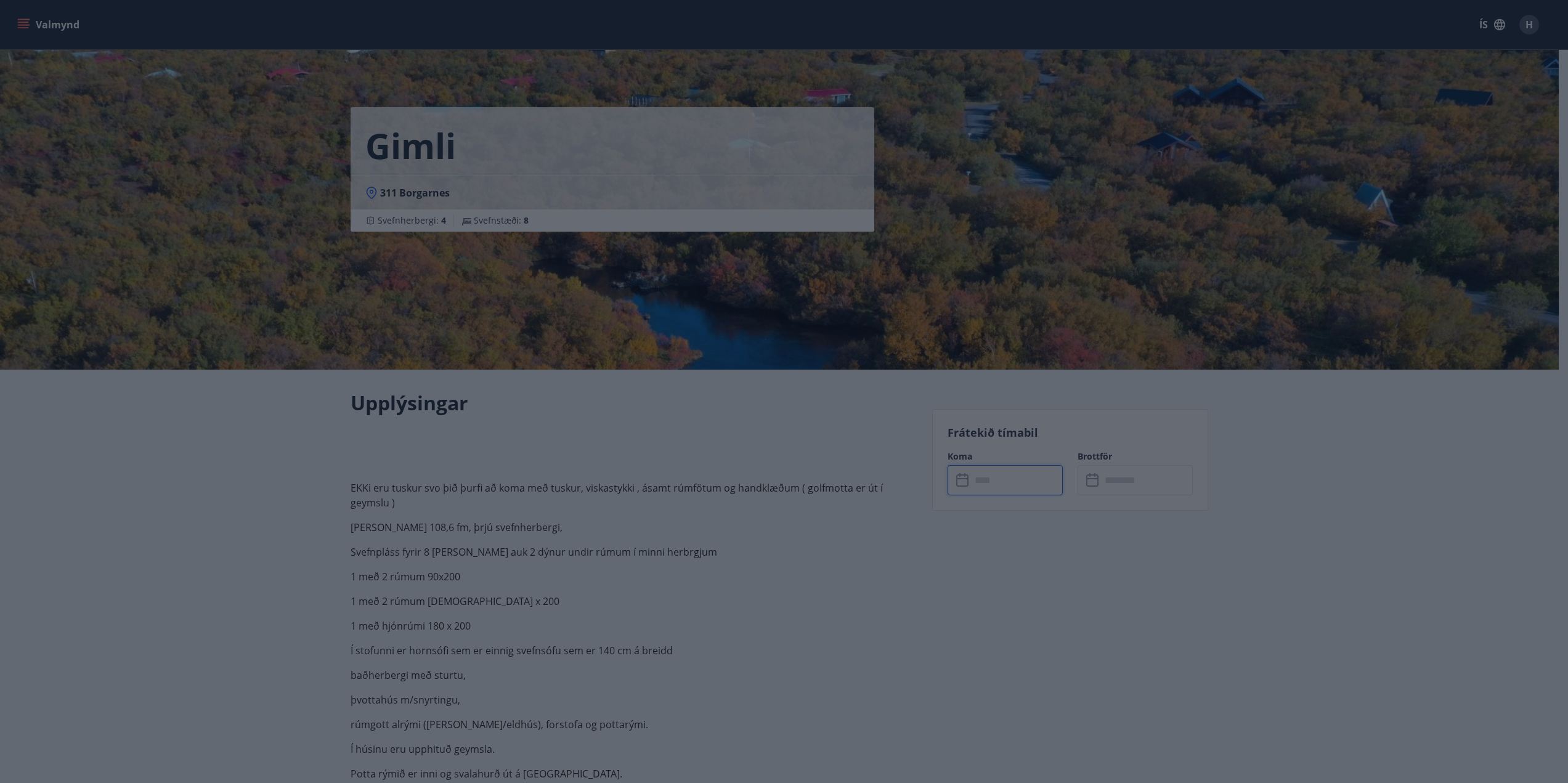
type input "******"
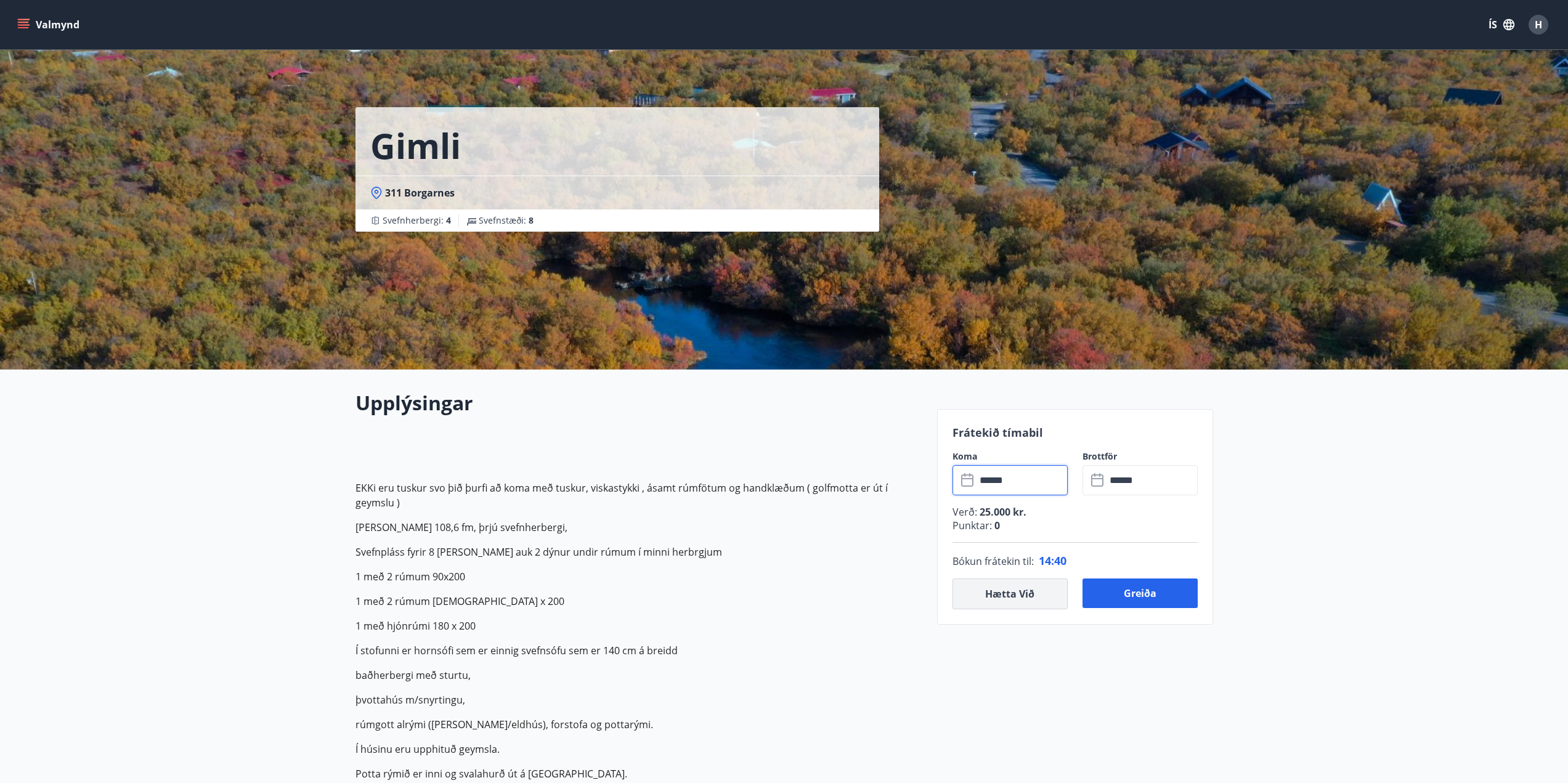
click at [1020, 591] on button "Hætta við" at bounding box center [1011, 595] width 115 height 31
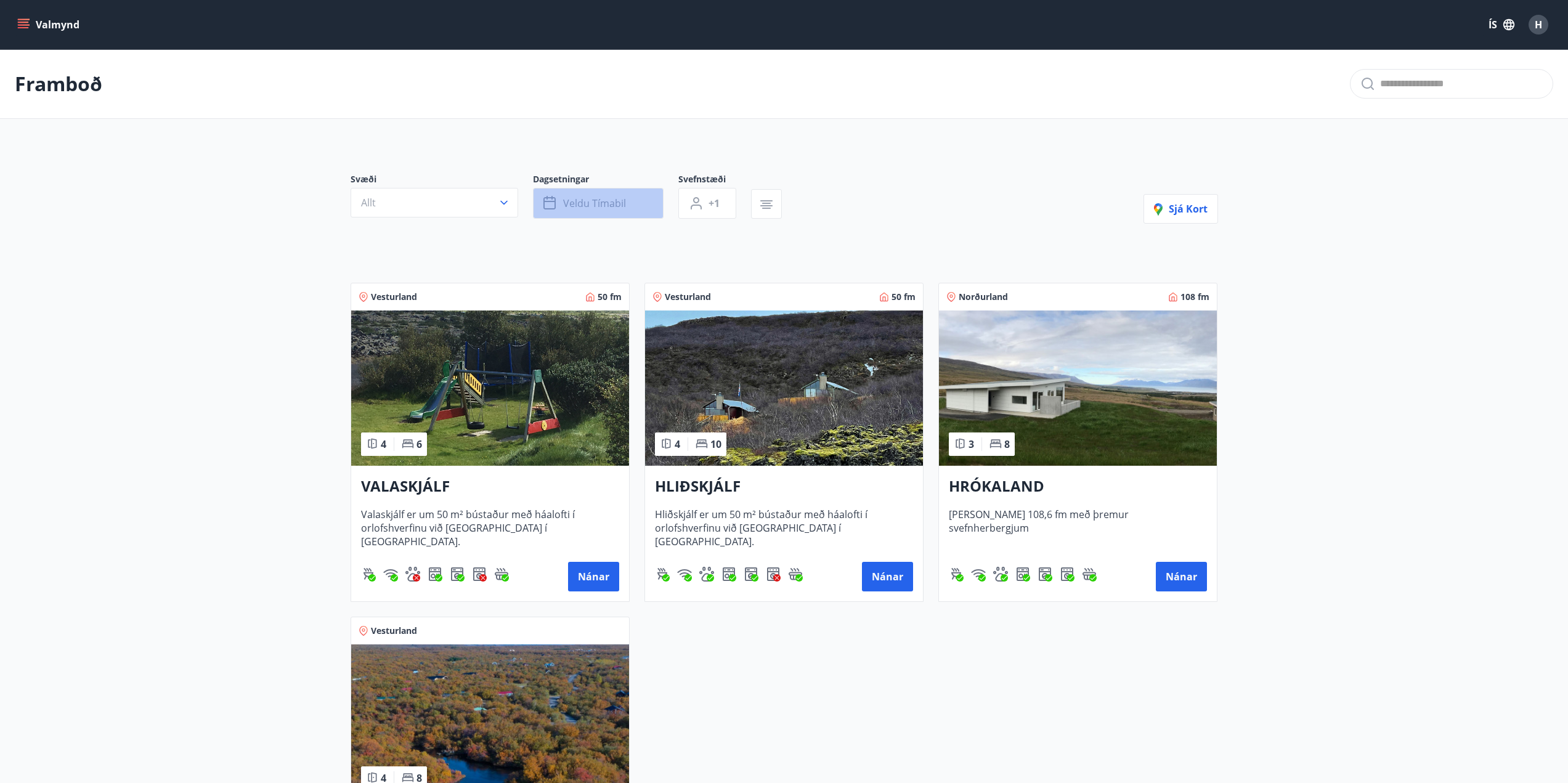
click at [575, 204] on span "Veldu tímabil" at bounding box center [595, 203] width 62 height 14
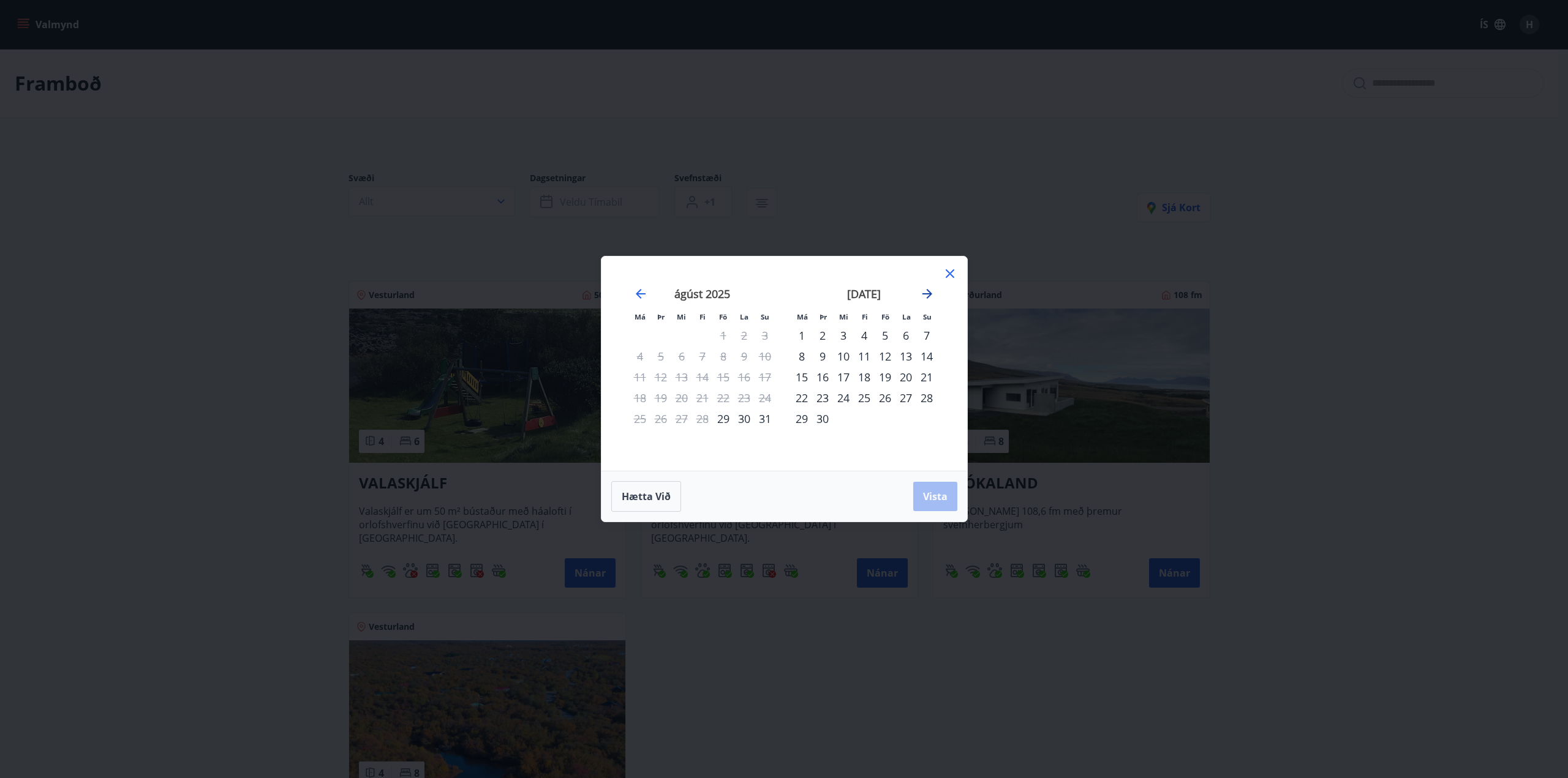
click at [928, 293] on icon "Move forward to switch to the next month." at bounding box center [927, 293] width 15 height 15
click at [887, 334] on div "3" at bounding box center [884, 335] width 20 height 20
click at [928, 333] on div "5" at bounding box center [926, 335] width 20 height 20
click at [945, 493] on span "Vista" at bounding box center [934, 497] width 24 height 14
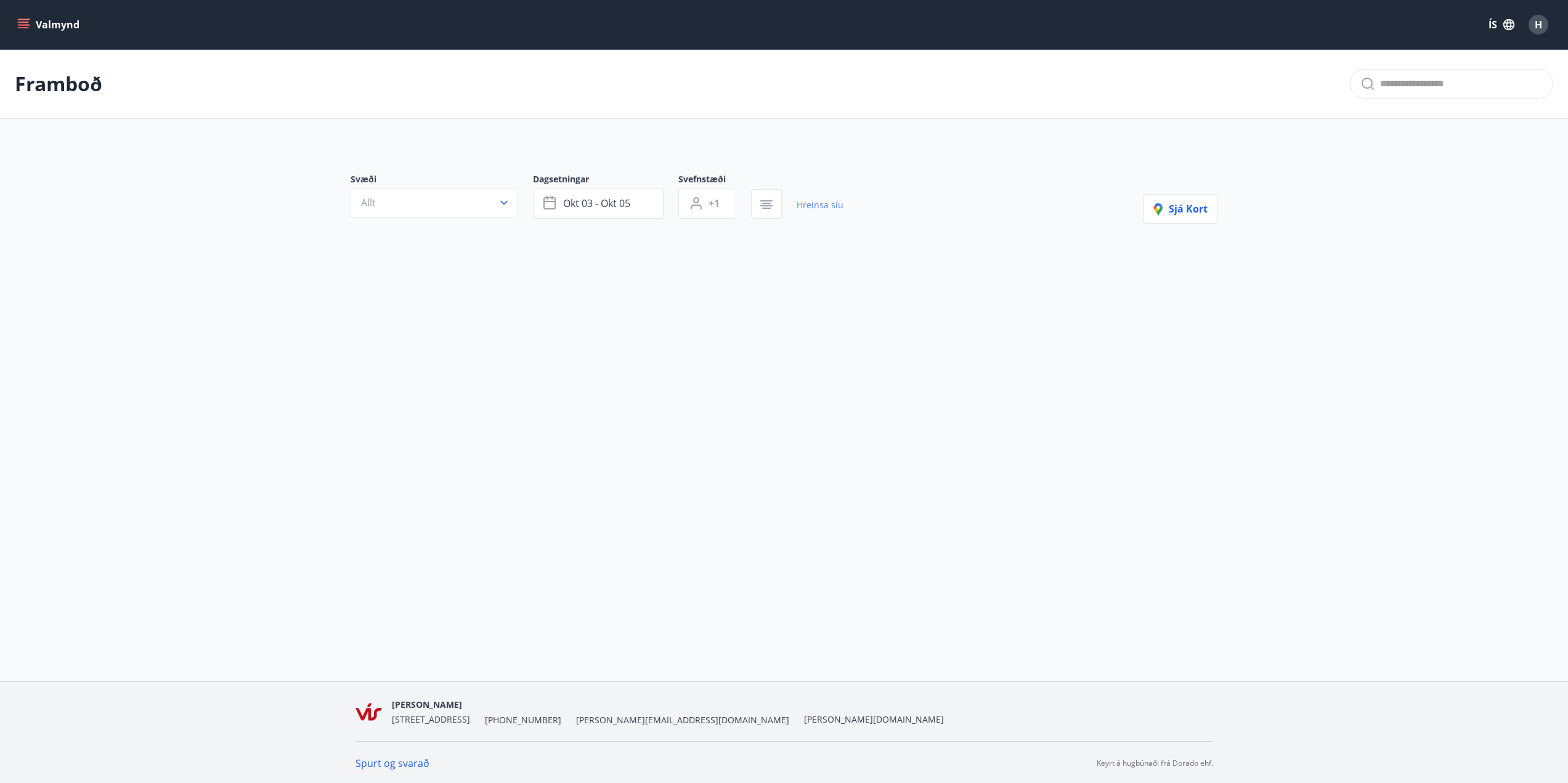
click at [813, 208] on link "Hreinsa síu" at bounding box center [820, 205] width 47 height 27
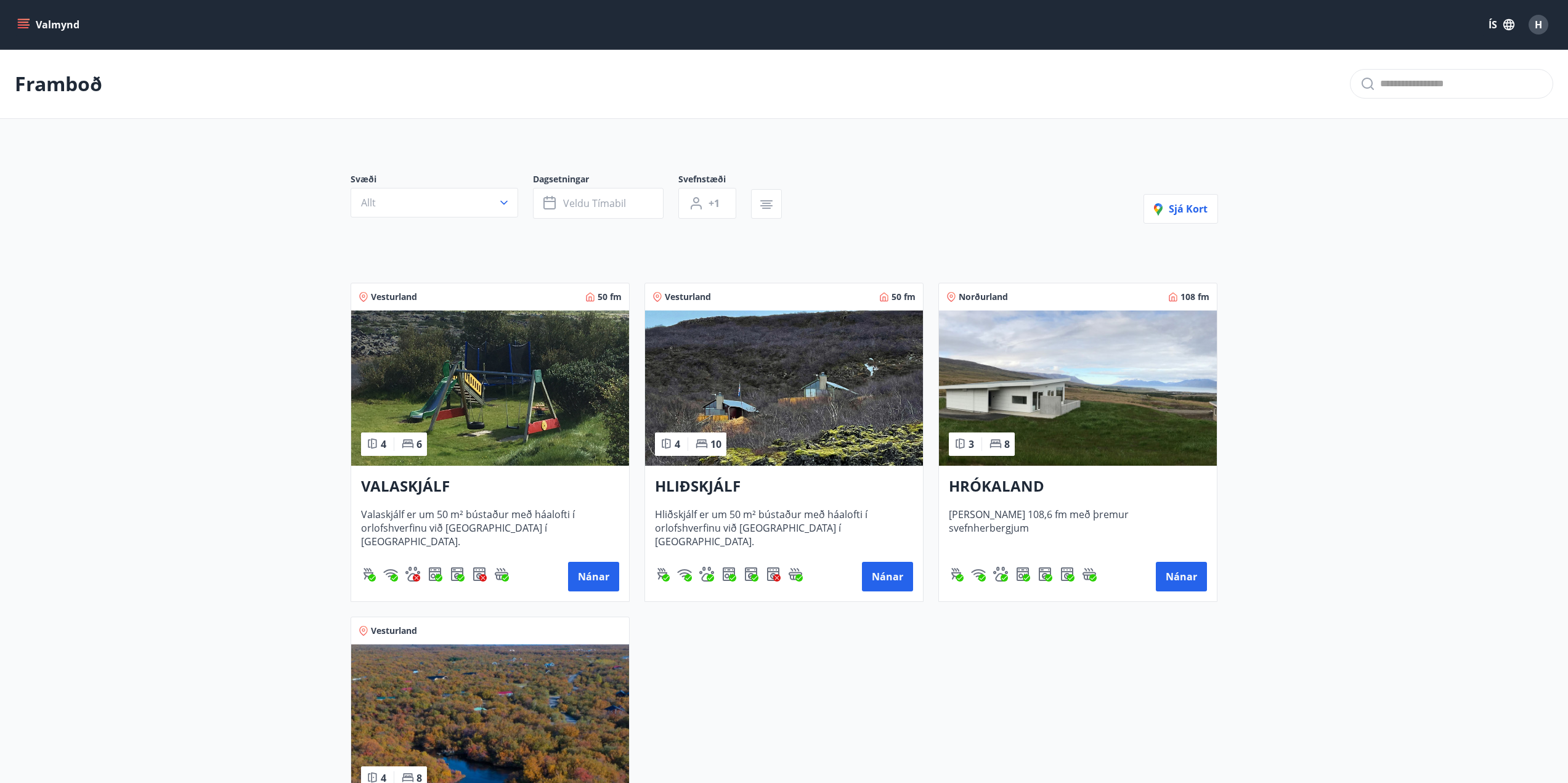
scroll to position [62, 0]
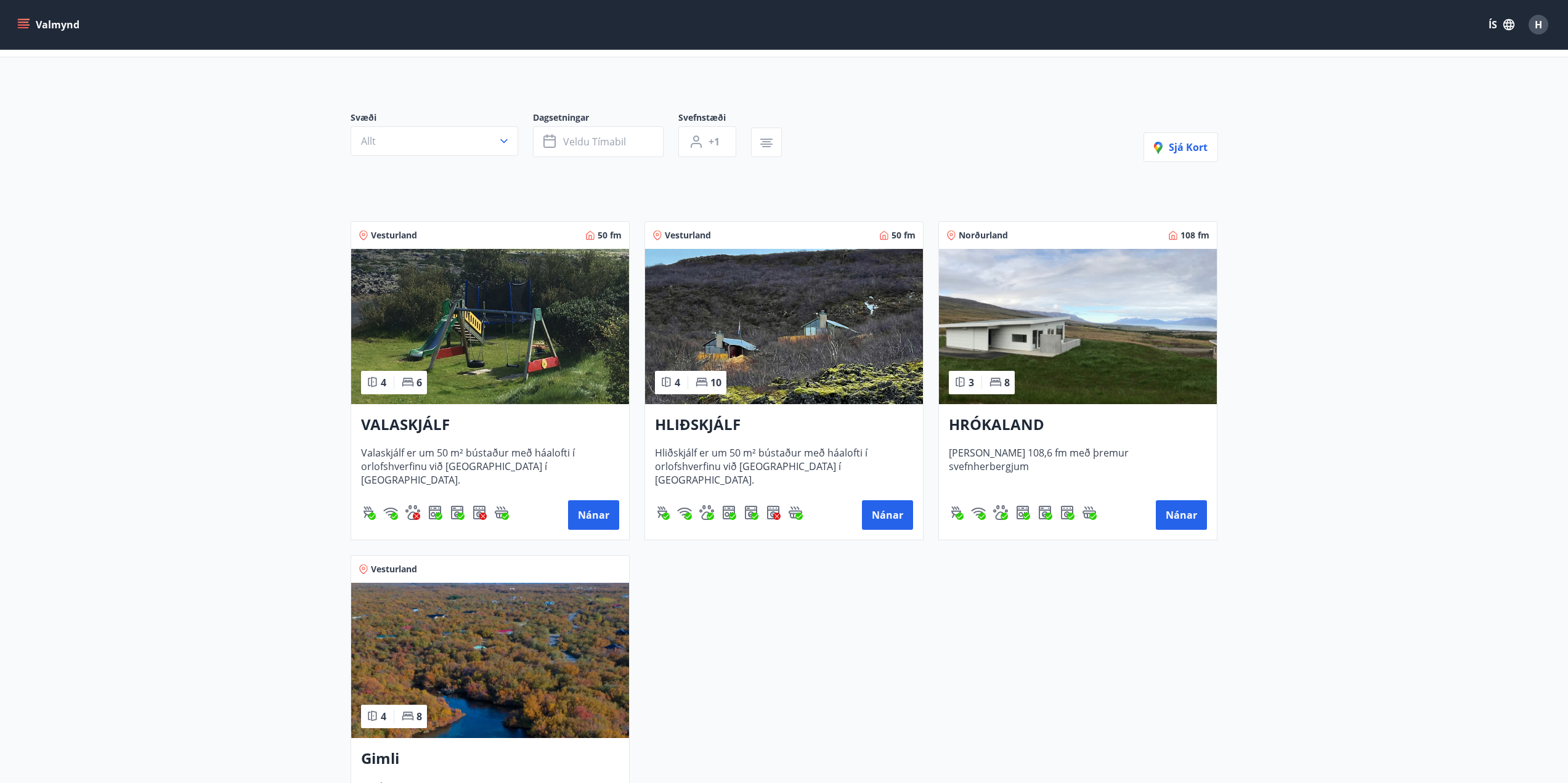
click at [425, 428] on h3 "VALASKJÁLF" at bounding box center [490, 425] width 258 height 22
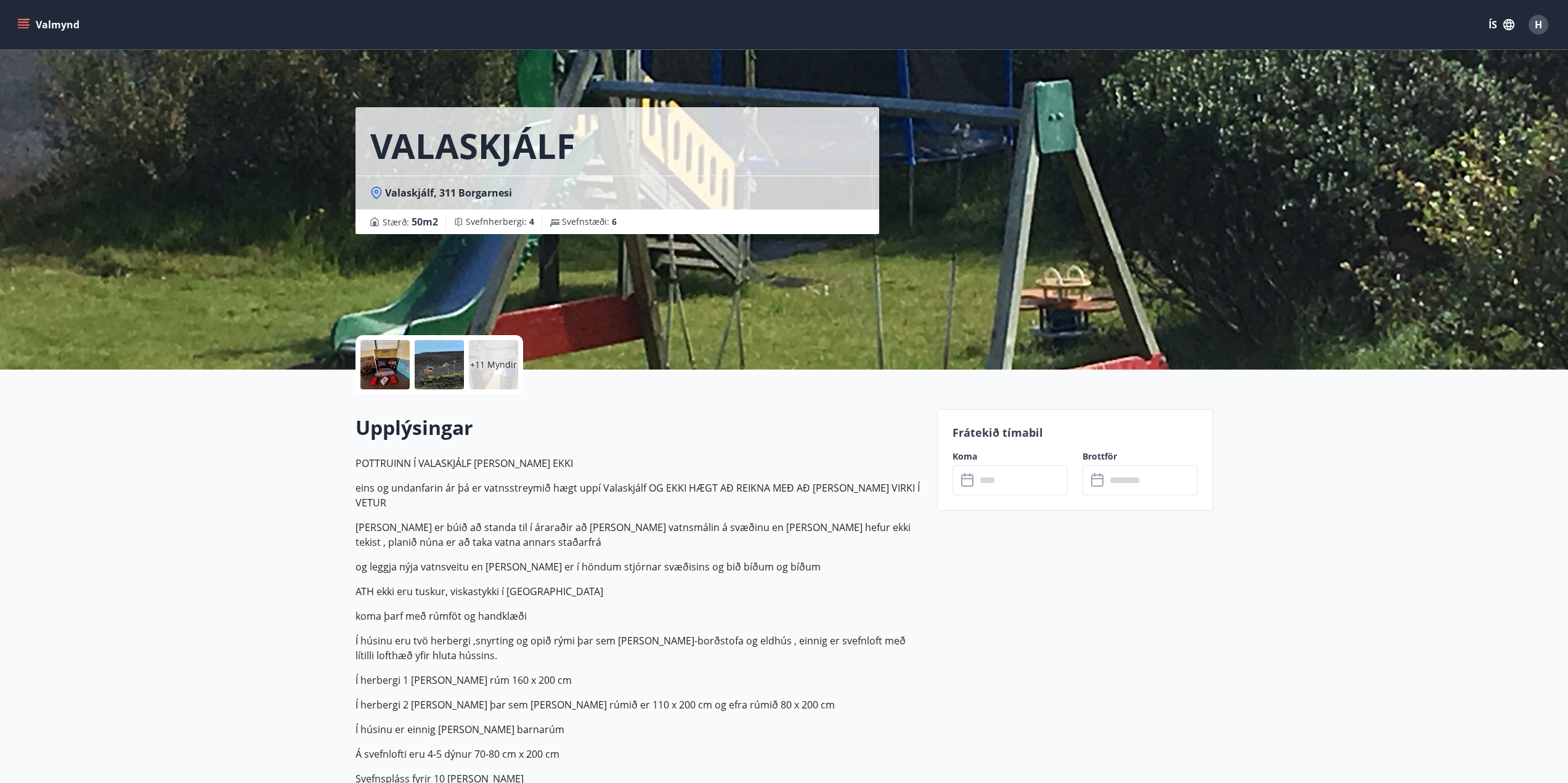
click at [504, 372] on div "+11 Myndir" at bounding box center [493, 364] width 49 height 49
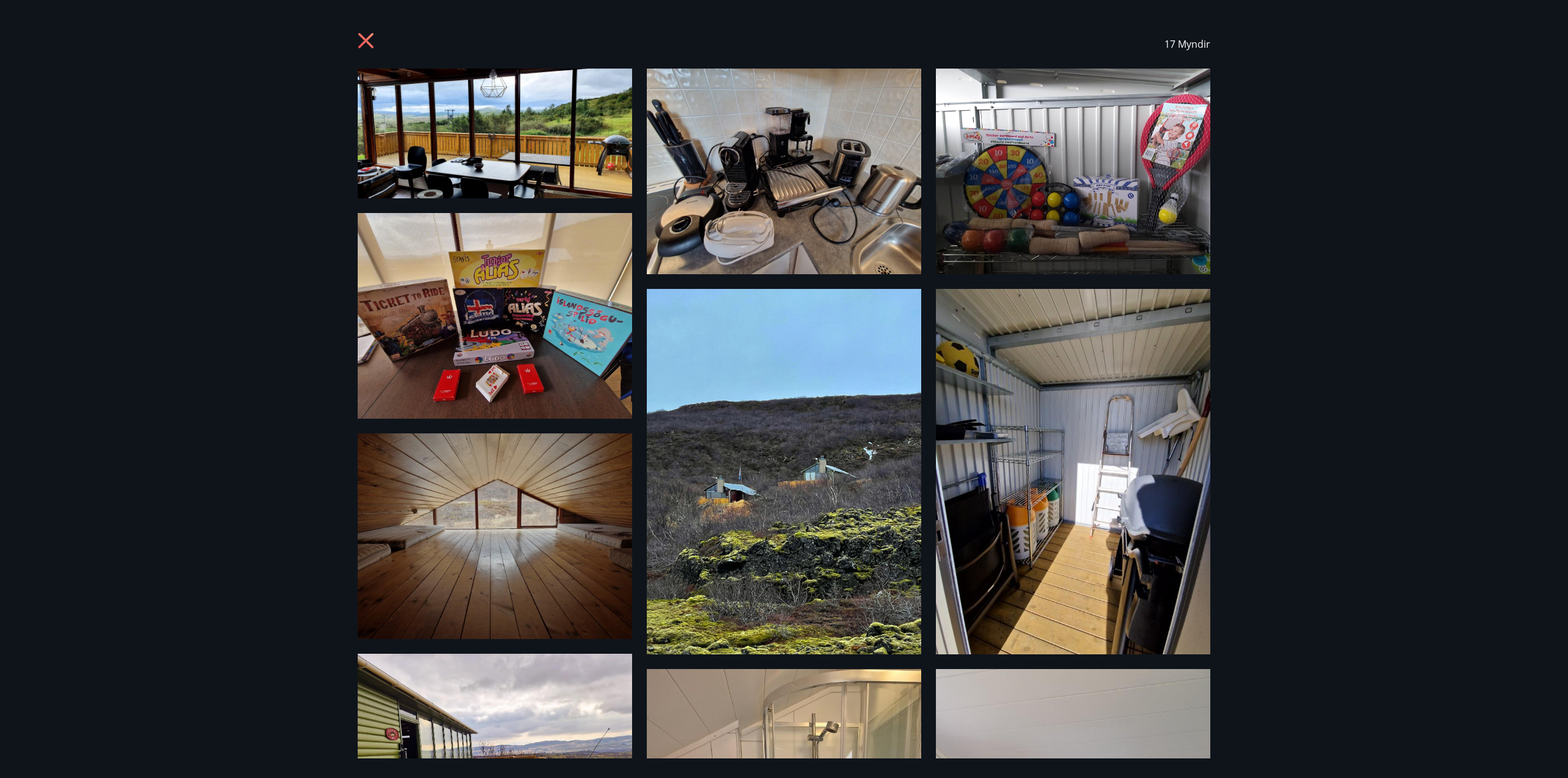
click at [361, 39] on icon at bounding box center [368, 42] width 19 height 19
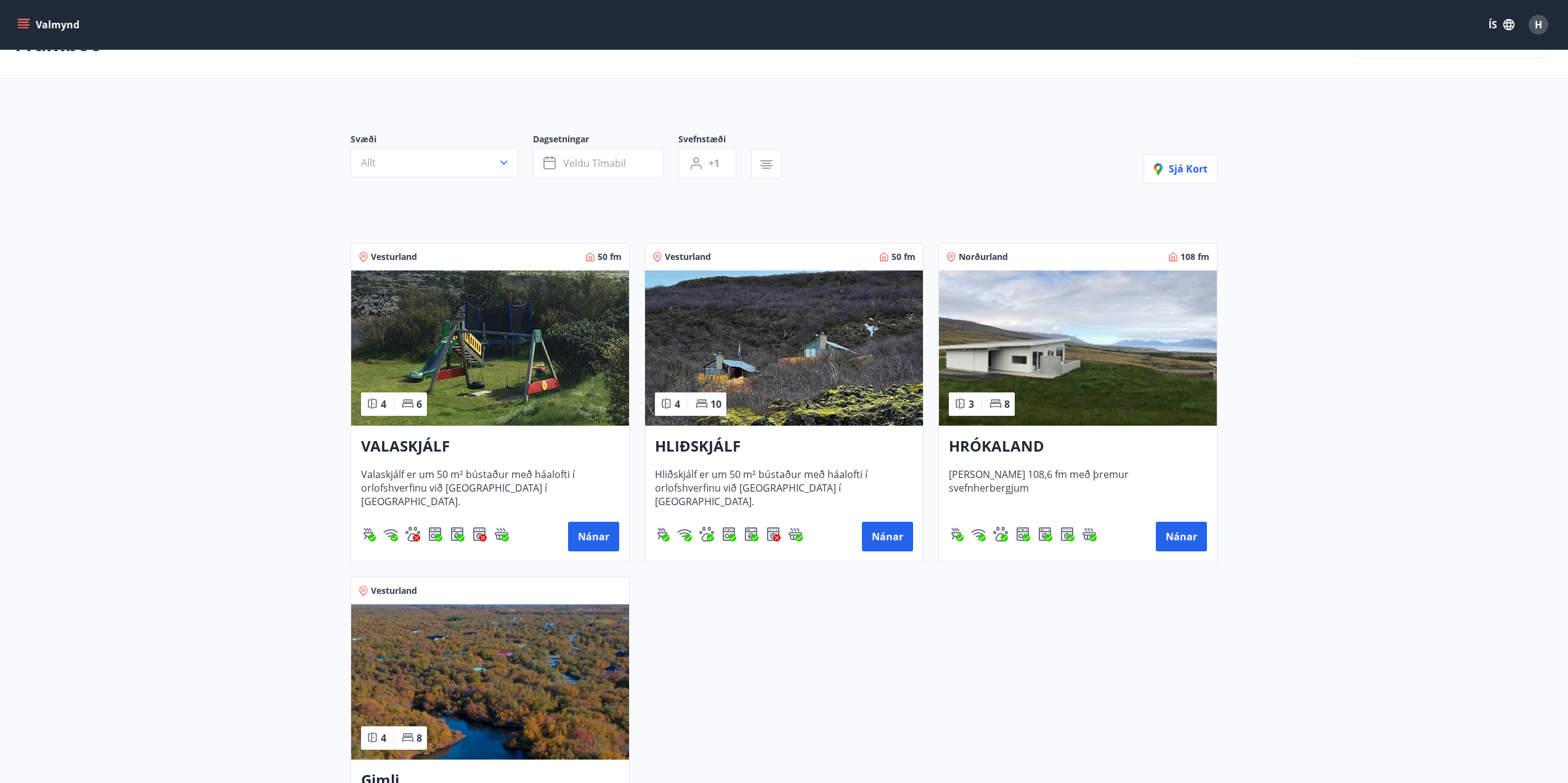
scroll to position [62, 0]
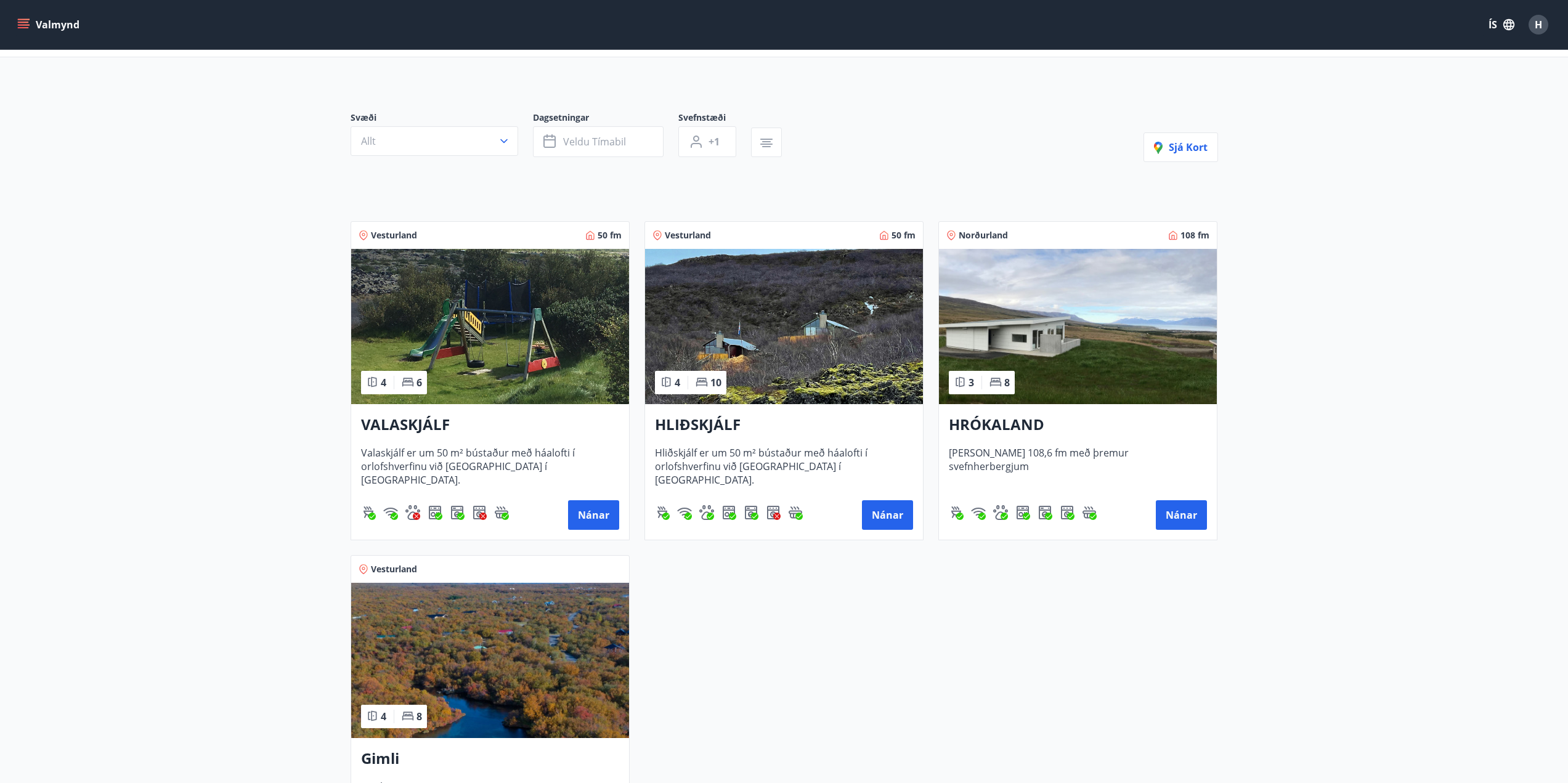
click at [691, 420] on h3 "HLIÐSKJÁLF" at bounding box center [784, 425] width 258 height 22
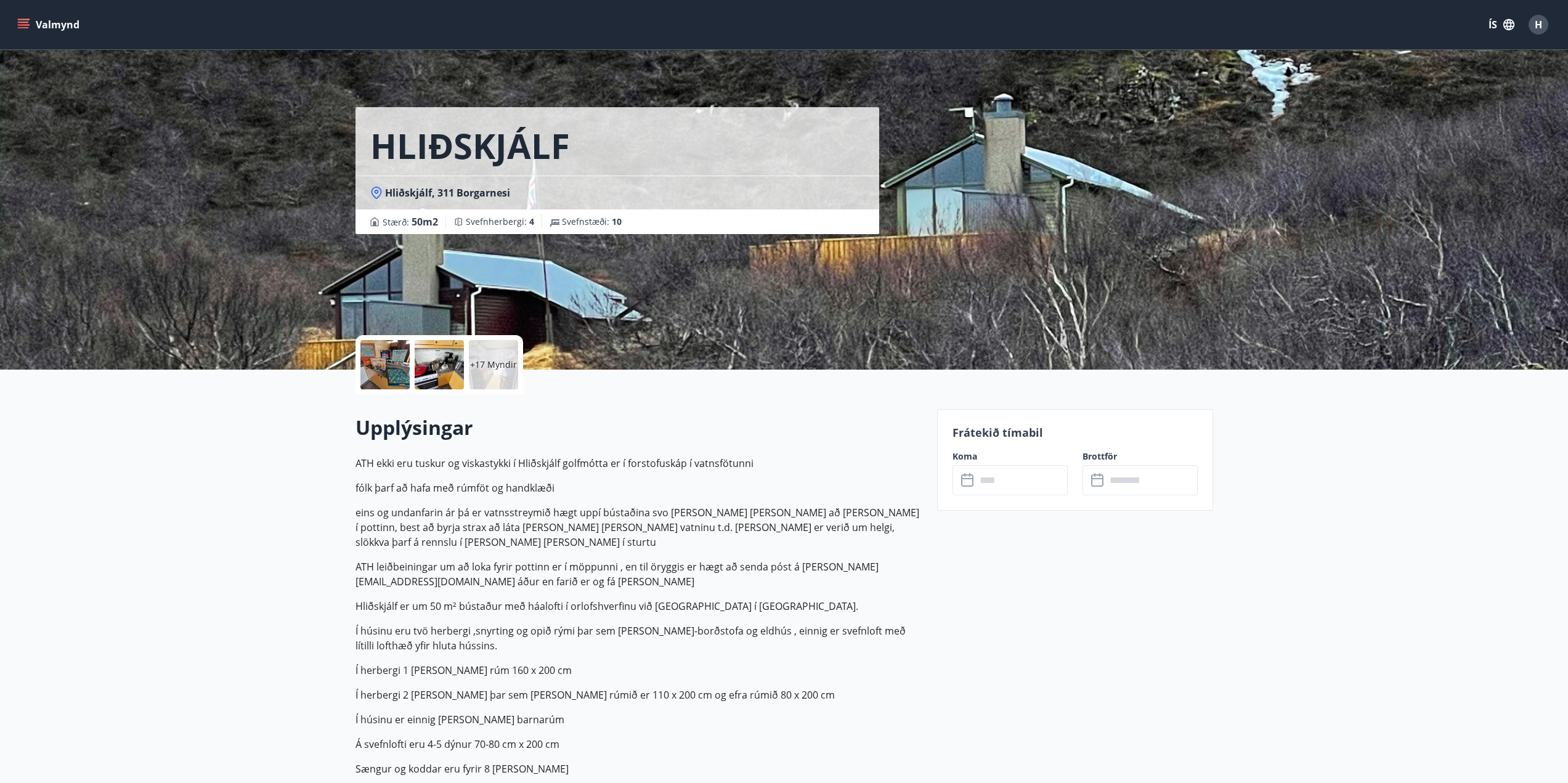
click at [497, 365] on p "+17 Myndir" at bounding box center [494, 364] width 47 height 13
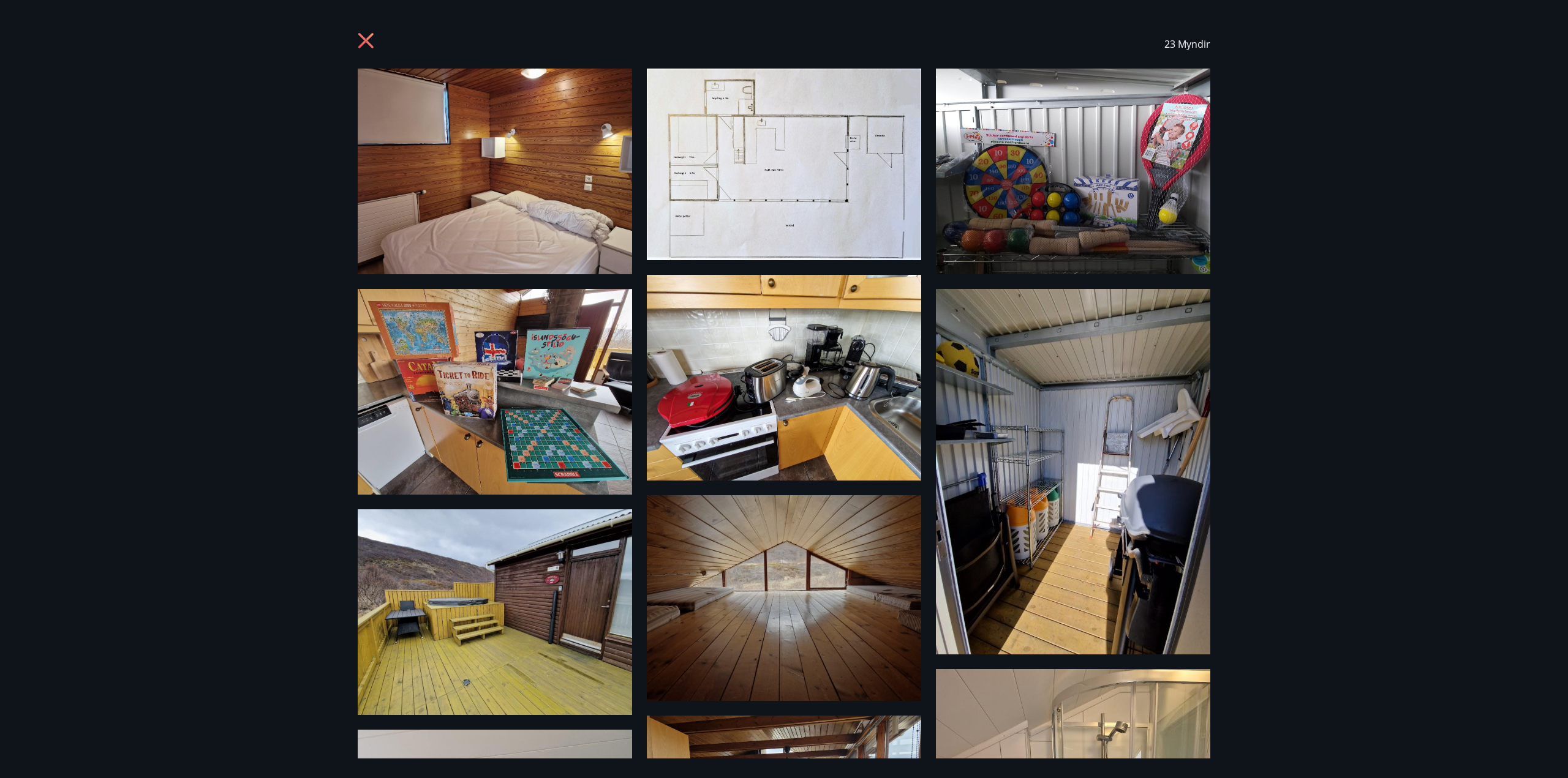
click at [362, 38] on icon at bounding box center [366, 41] width 16 height 16
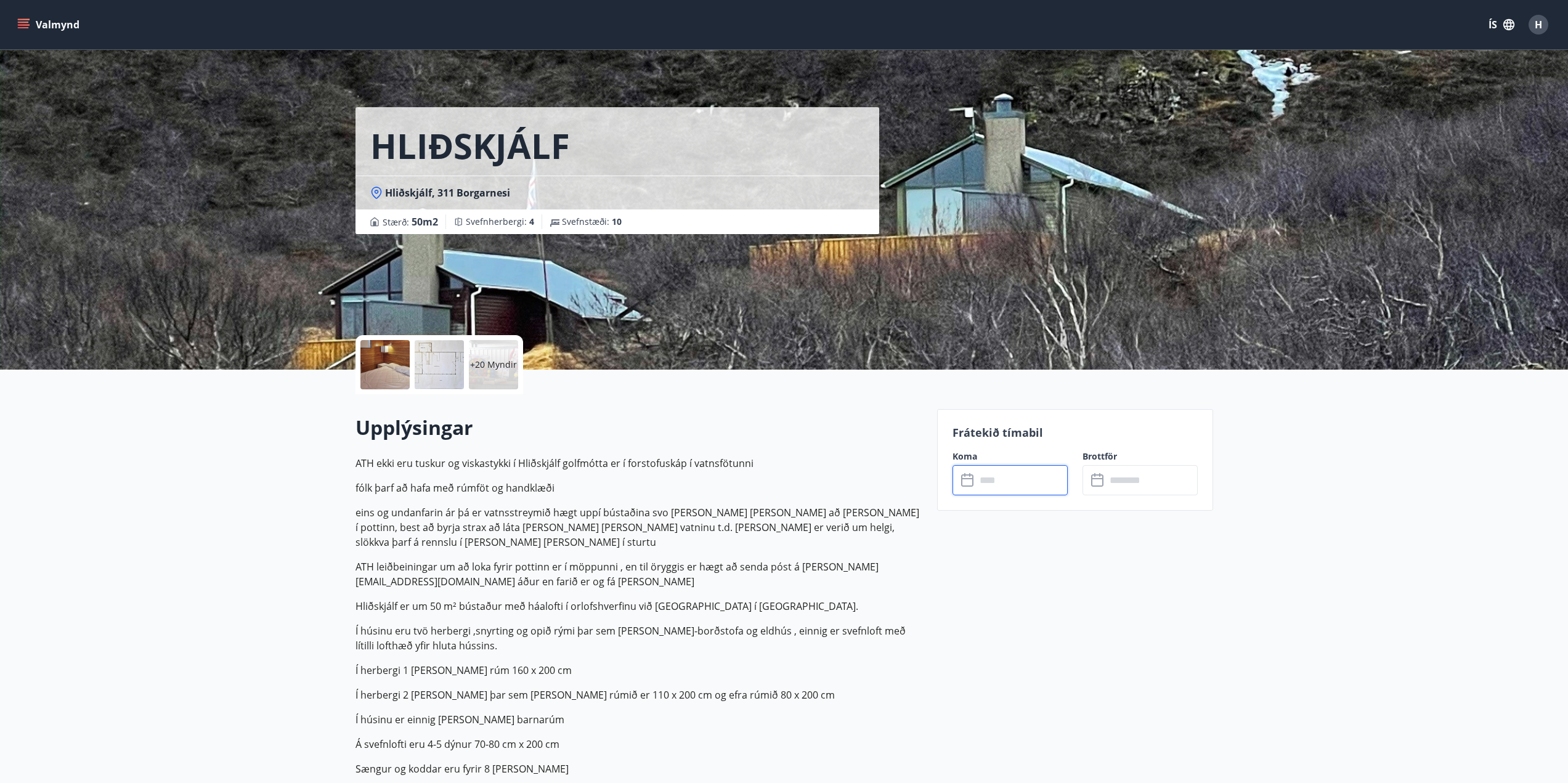
click at [989, 475] on input "text" at bounding box center [1022, 480] width 92 height 30
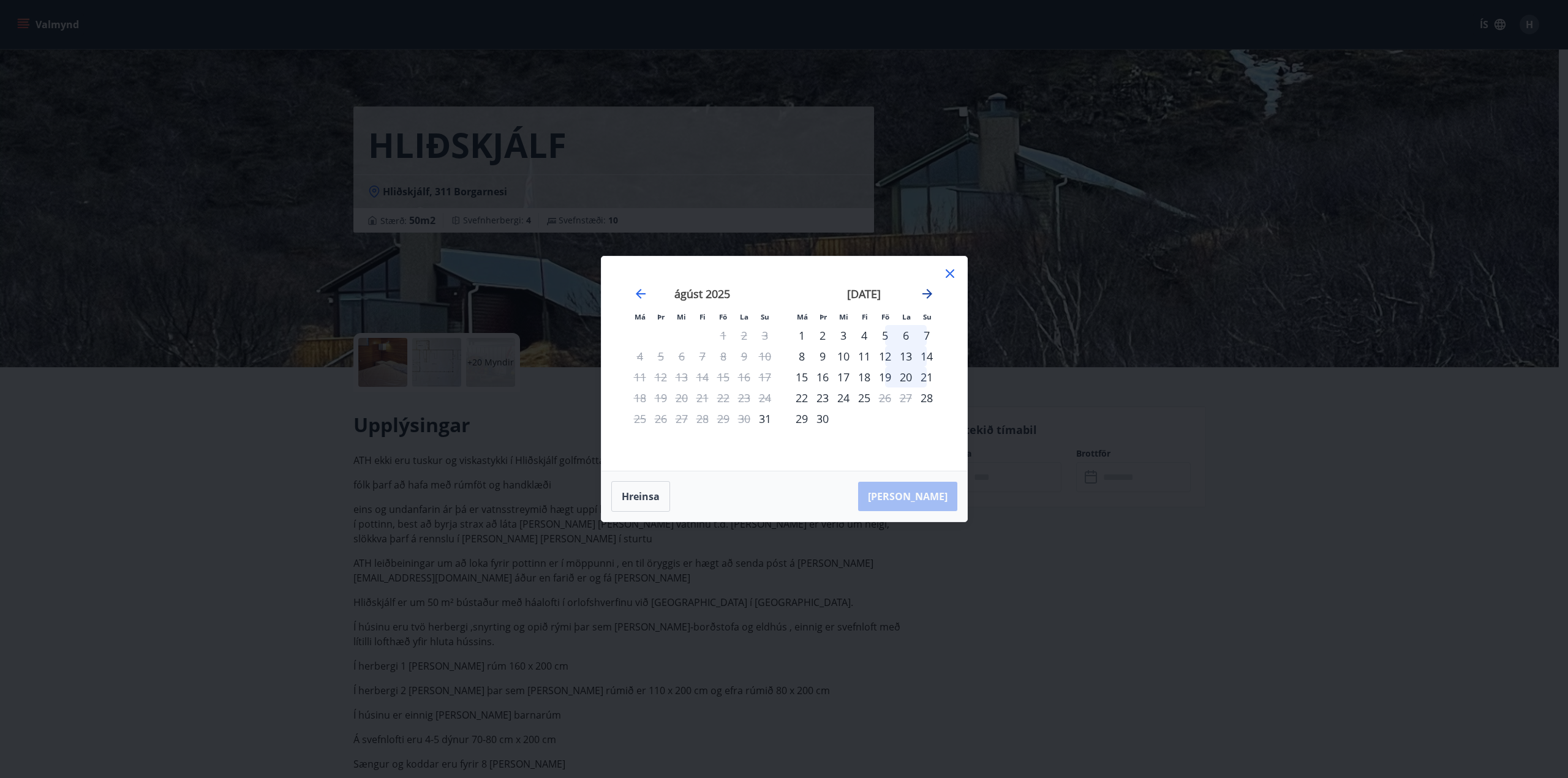
click at [929, 295] on icon "Move forward to switch to the next month." at bounding box center [928, 294] width 10 height 10
click at [952, 274] on icon at bounding box center [949, 274] width 15 height 15
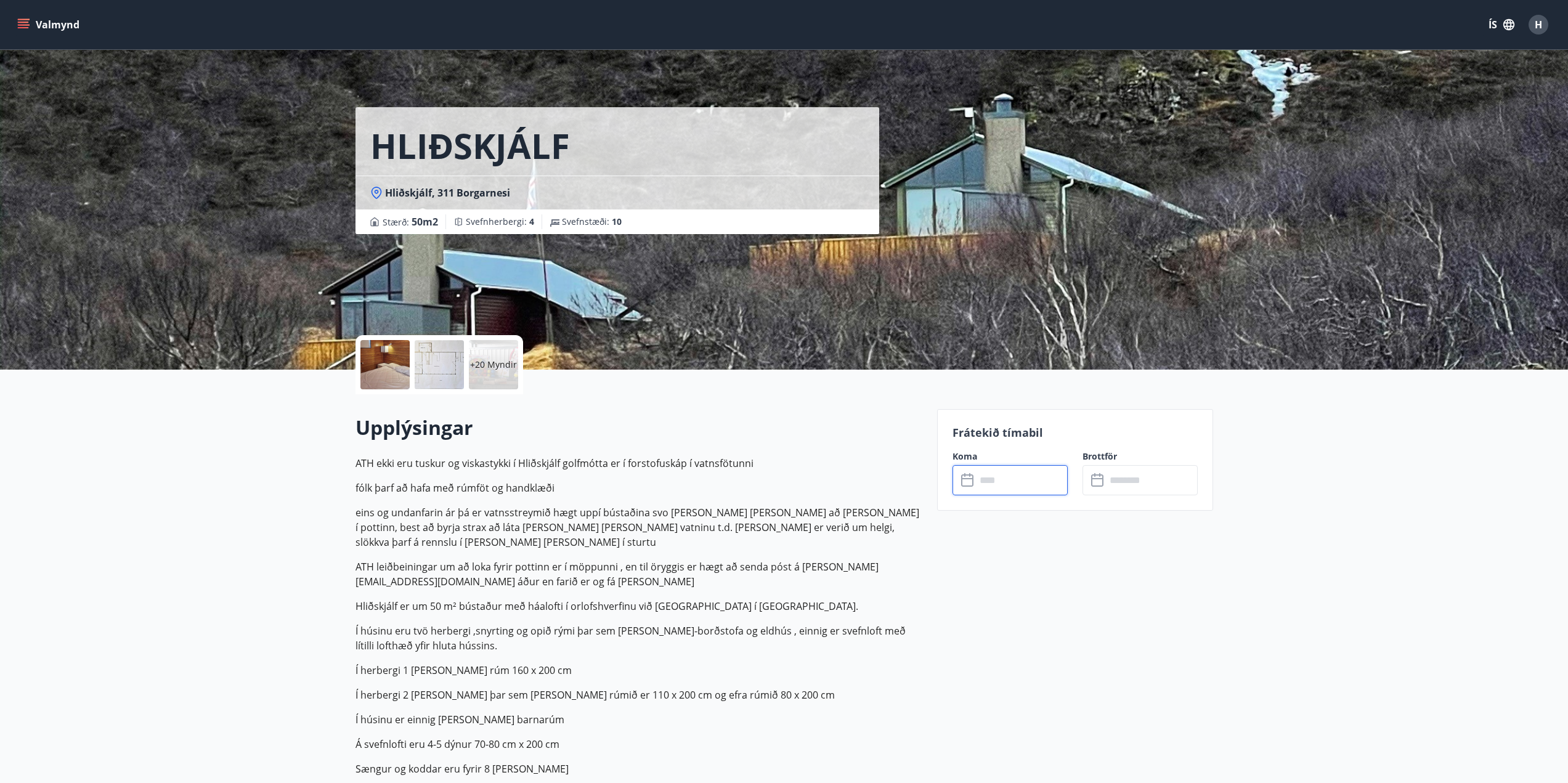
click at [483, 361] on p "+20 Myndir" at bounding box center [494, 364] width 47 height 13
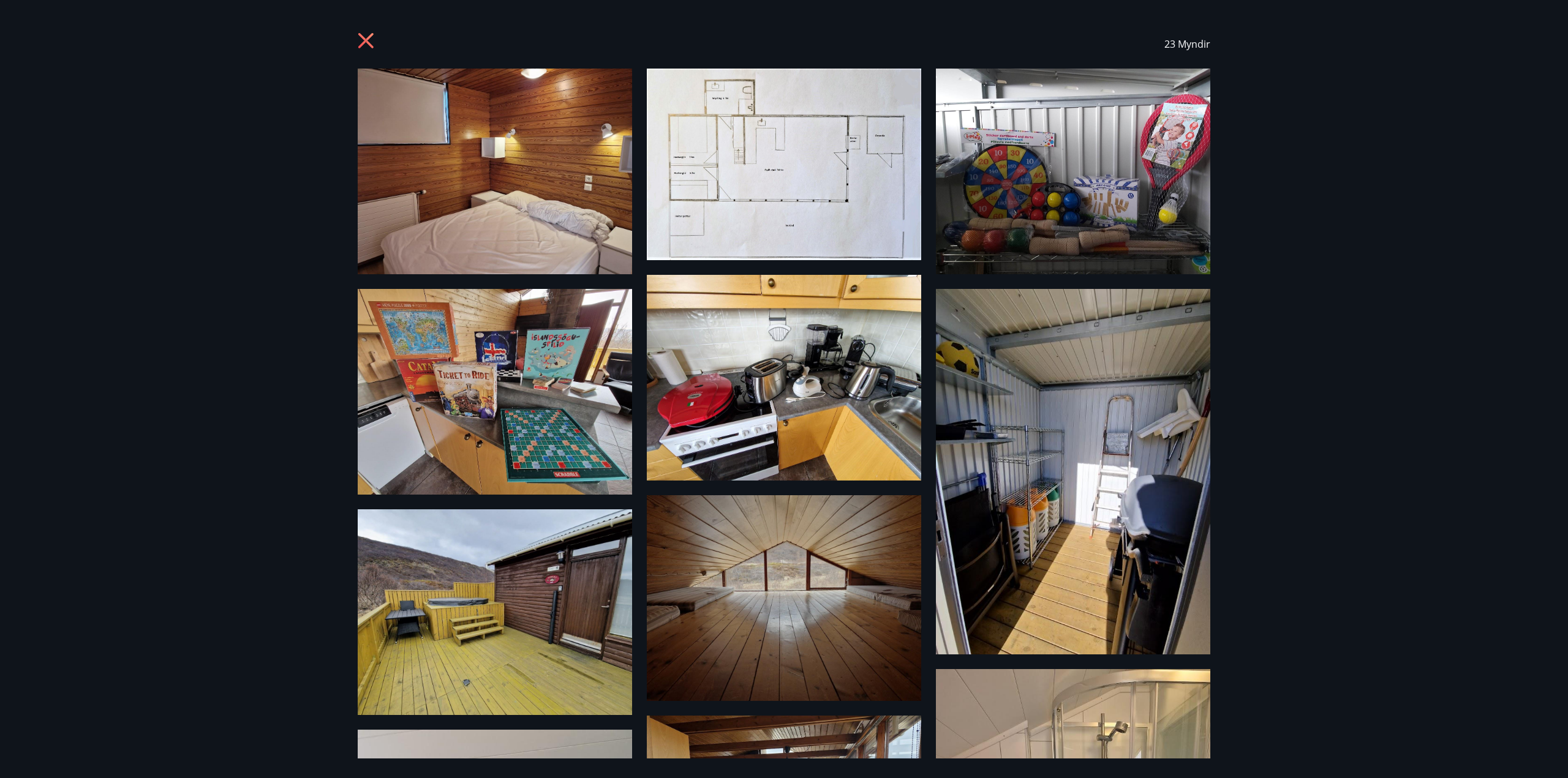
click at [371, 42] on icon at bounding box center [368, 42] width 19 height 19
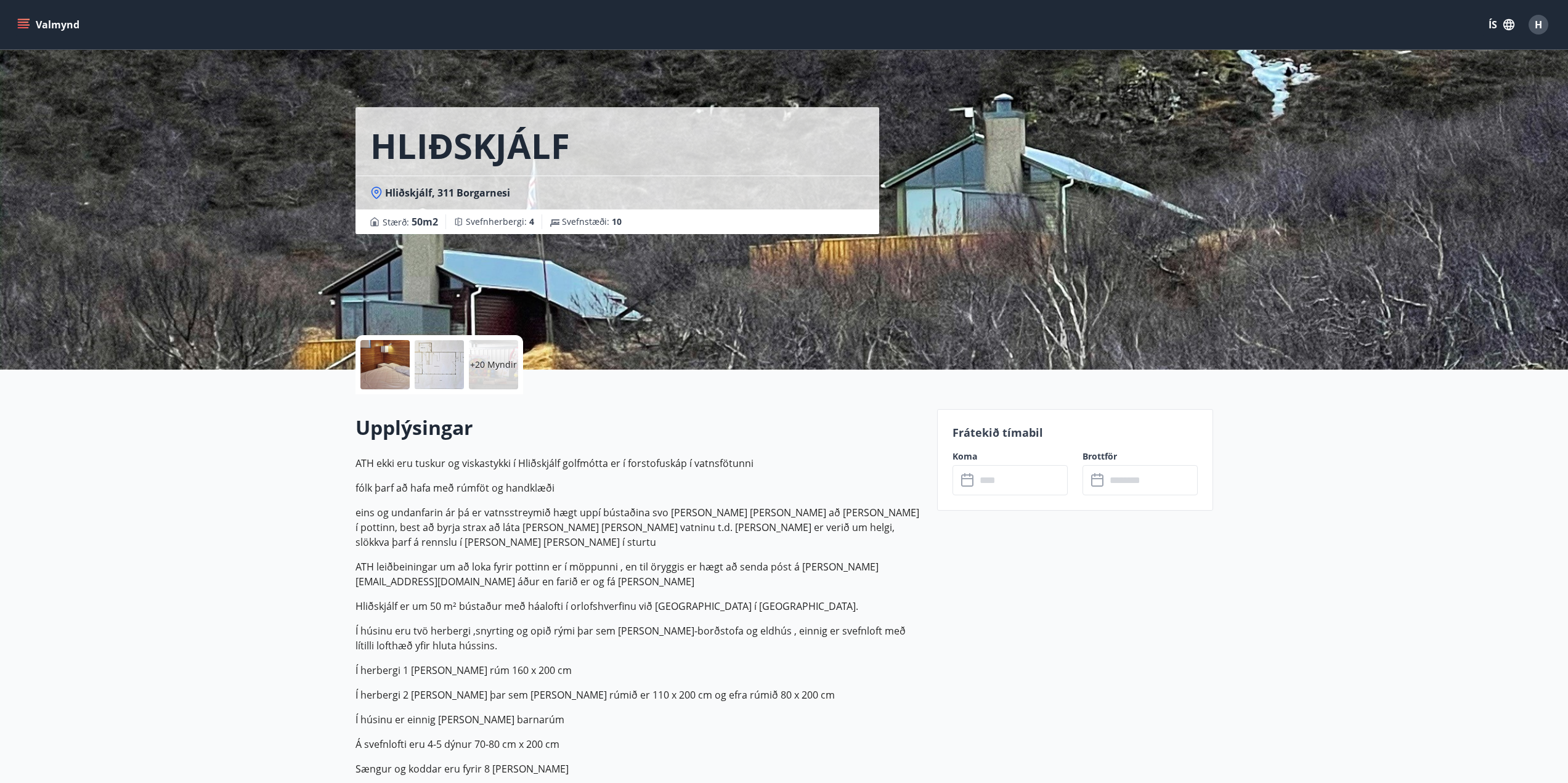
click at [24, 27] on icon "menu" at bounding box center [22, 27] width 11 height 1
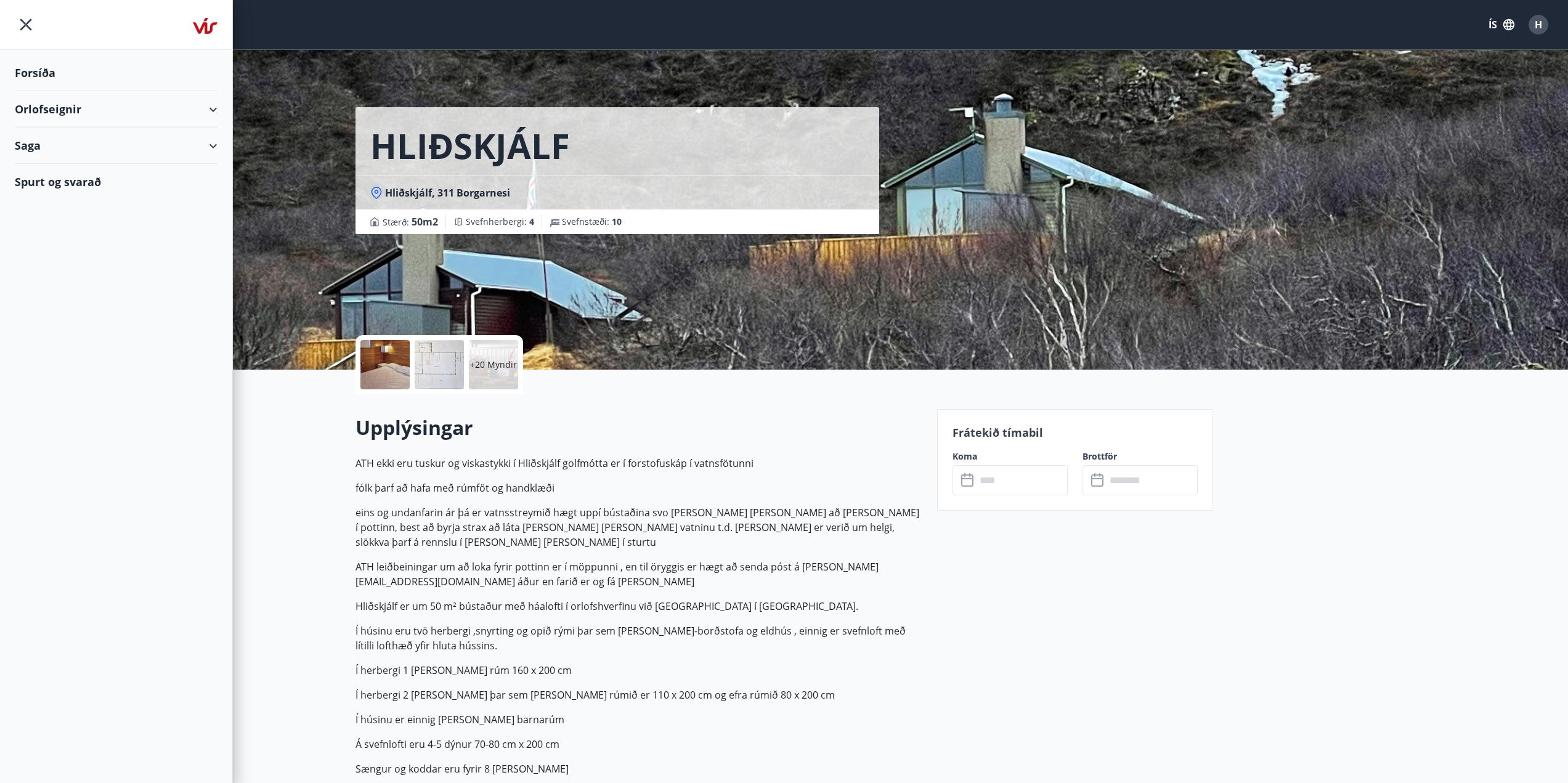
click at [41, 80] on div "Forsíða" at bounding box center [116, 72] width 203 height 36
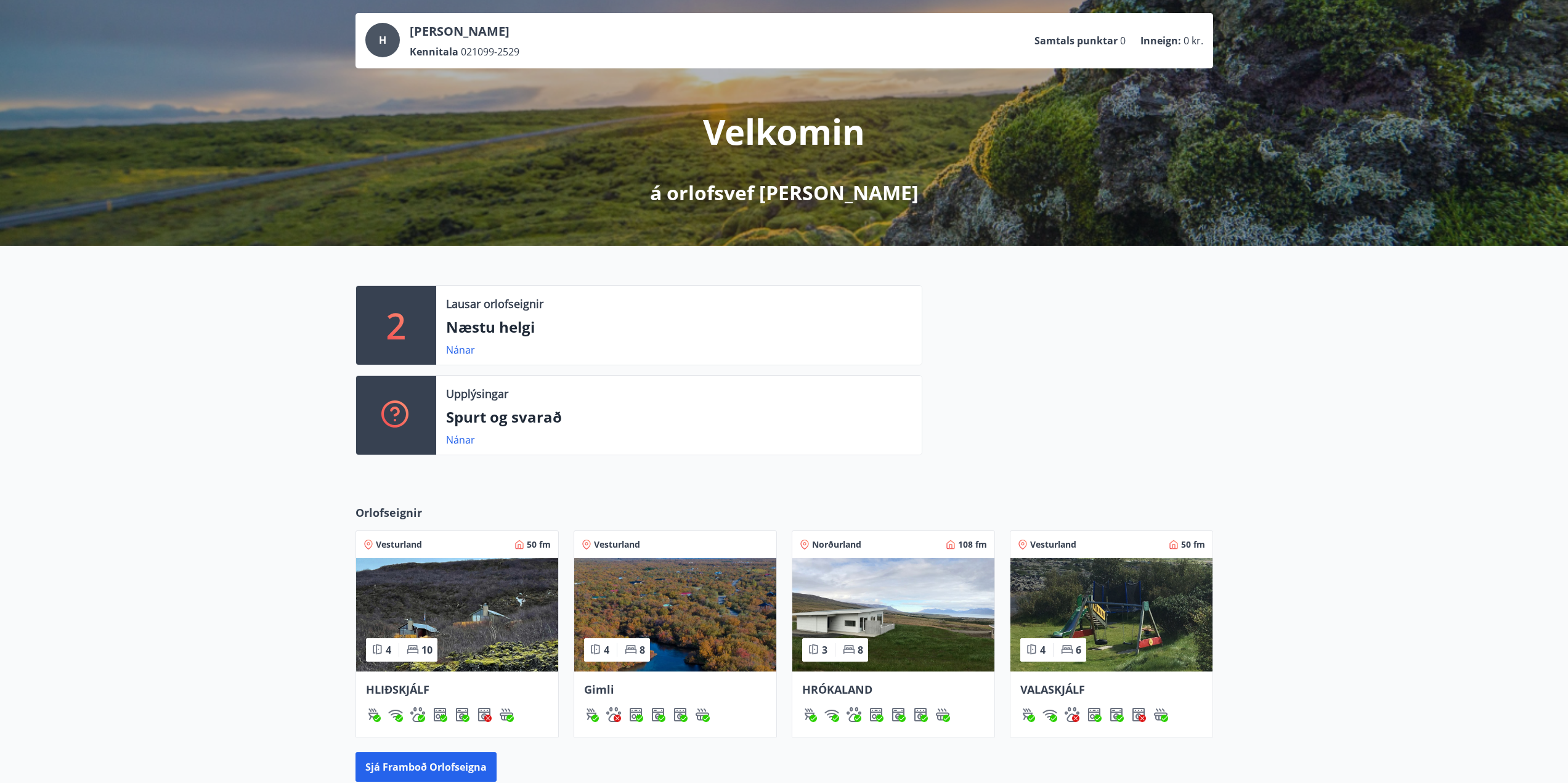
click at [844, 684] on span "HRÓKALAND" at bounding box center [838, 689] width 70 height 15
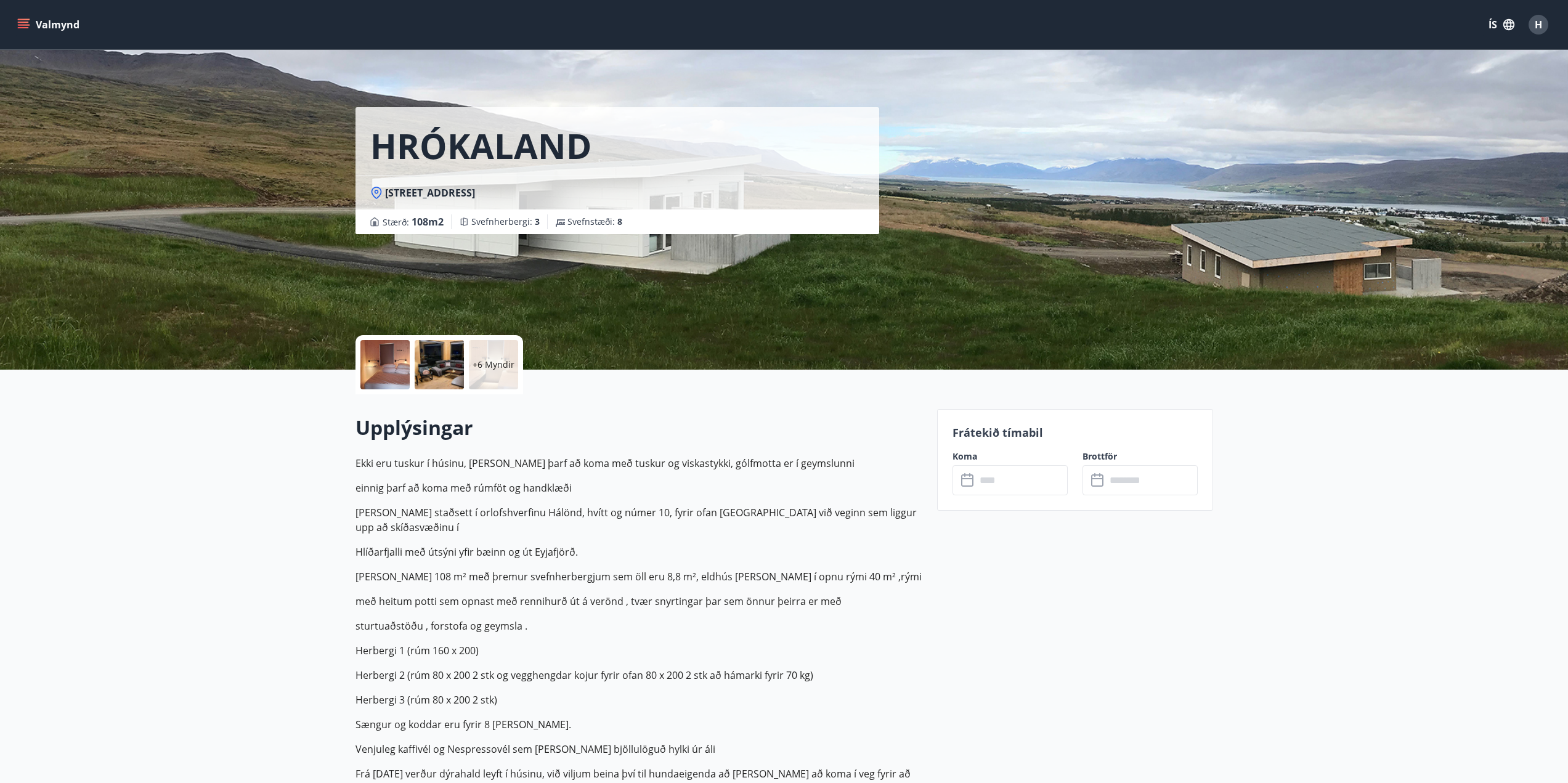
click at [482, 368] on p "+6 Myndir" at bounding box center [493, 364] width 42 height 13
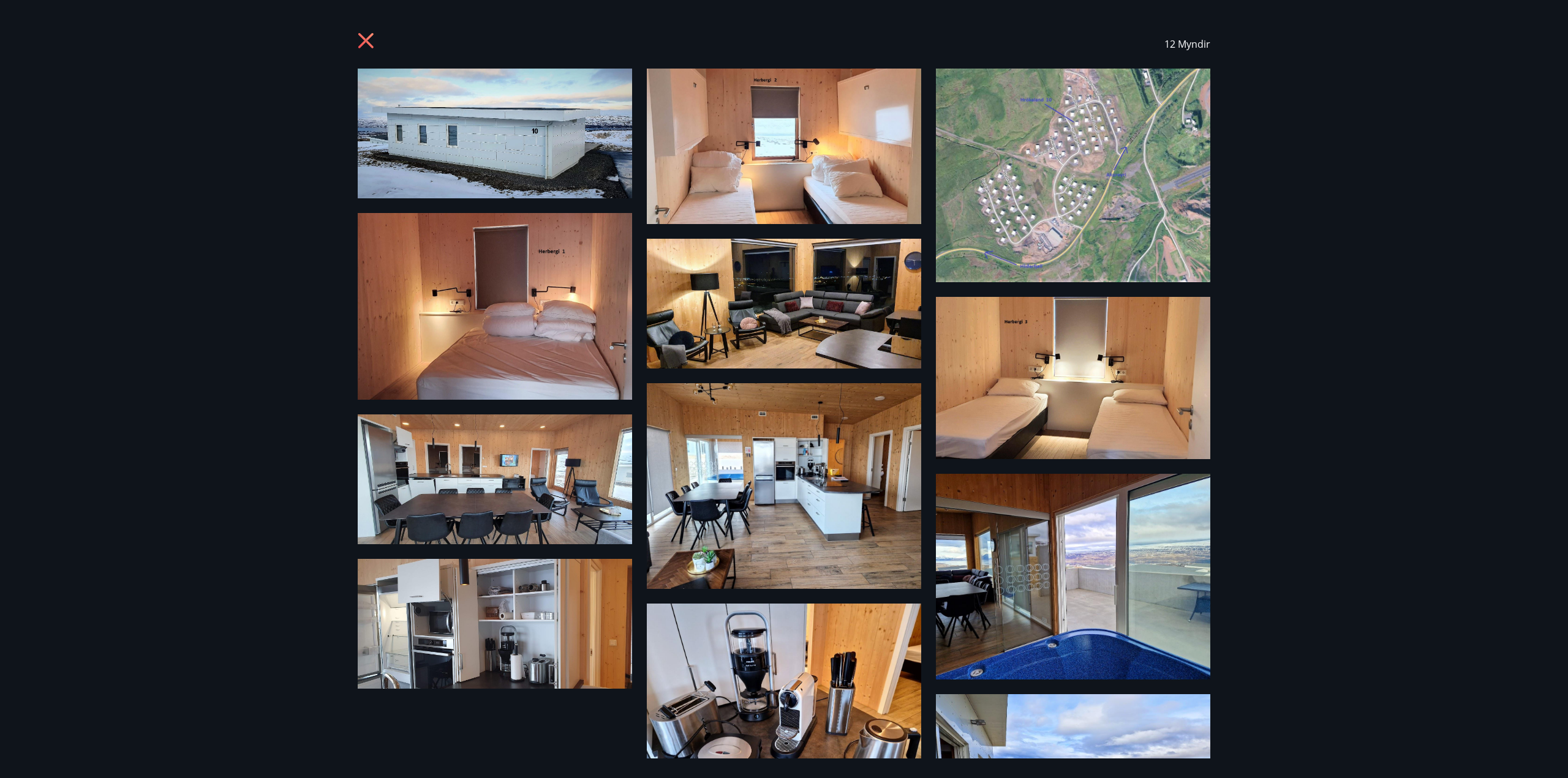
click at [359, 42] on icon at bounding box center [368, 42] width 19 height 19
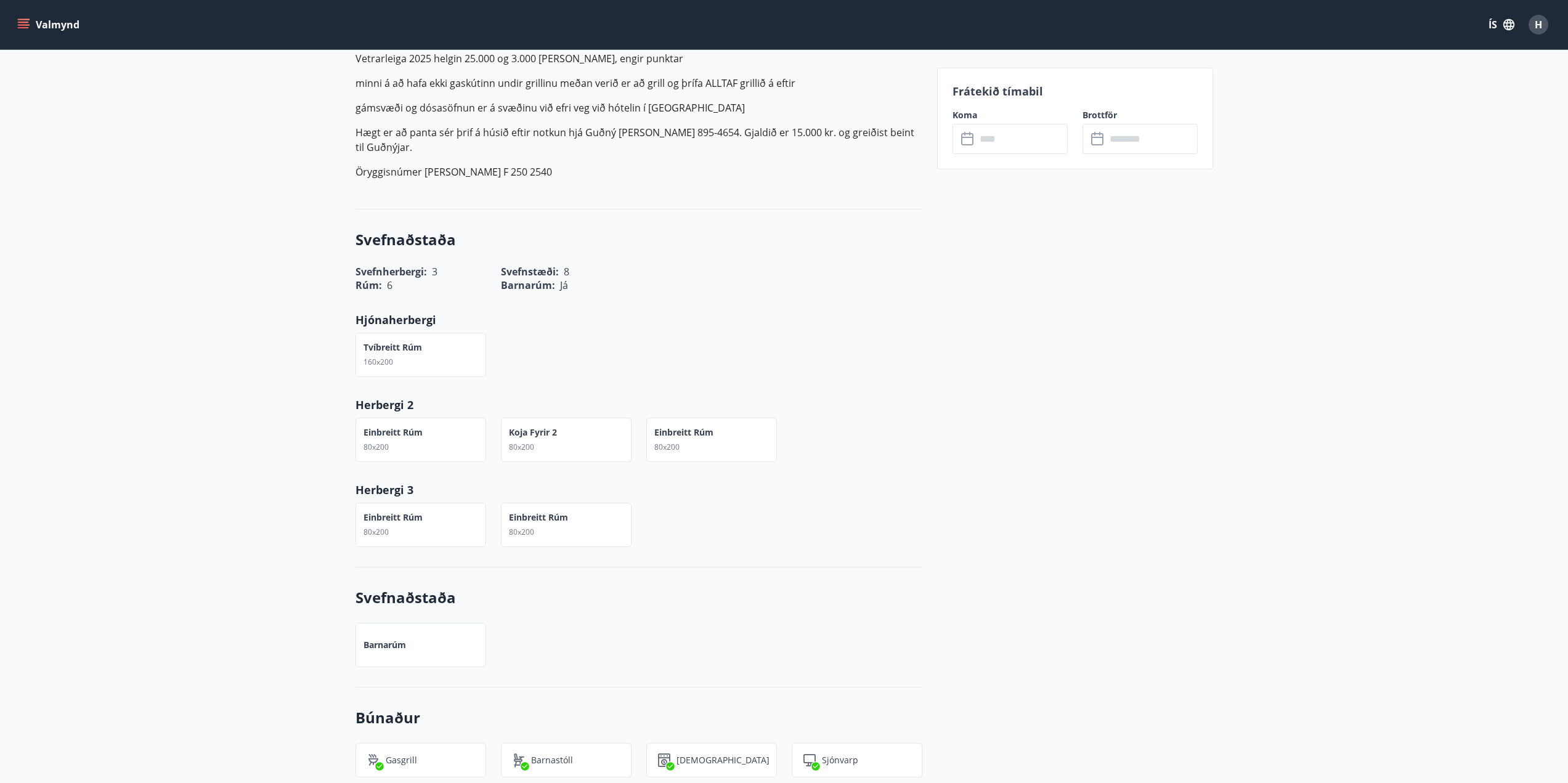
scroll to position [555, 0]
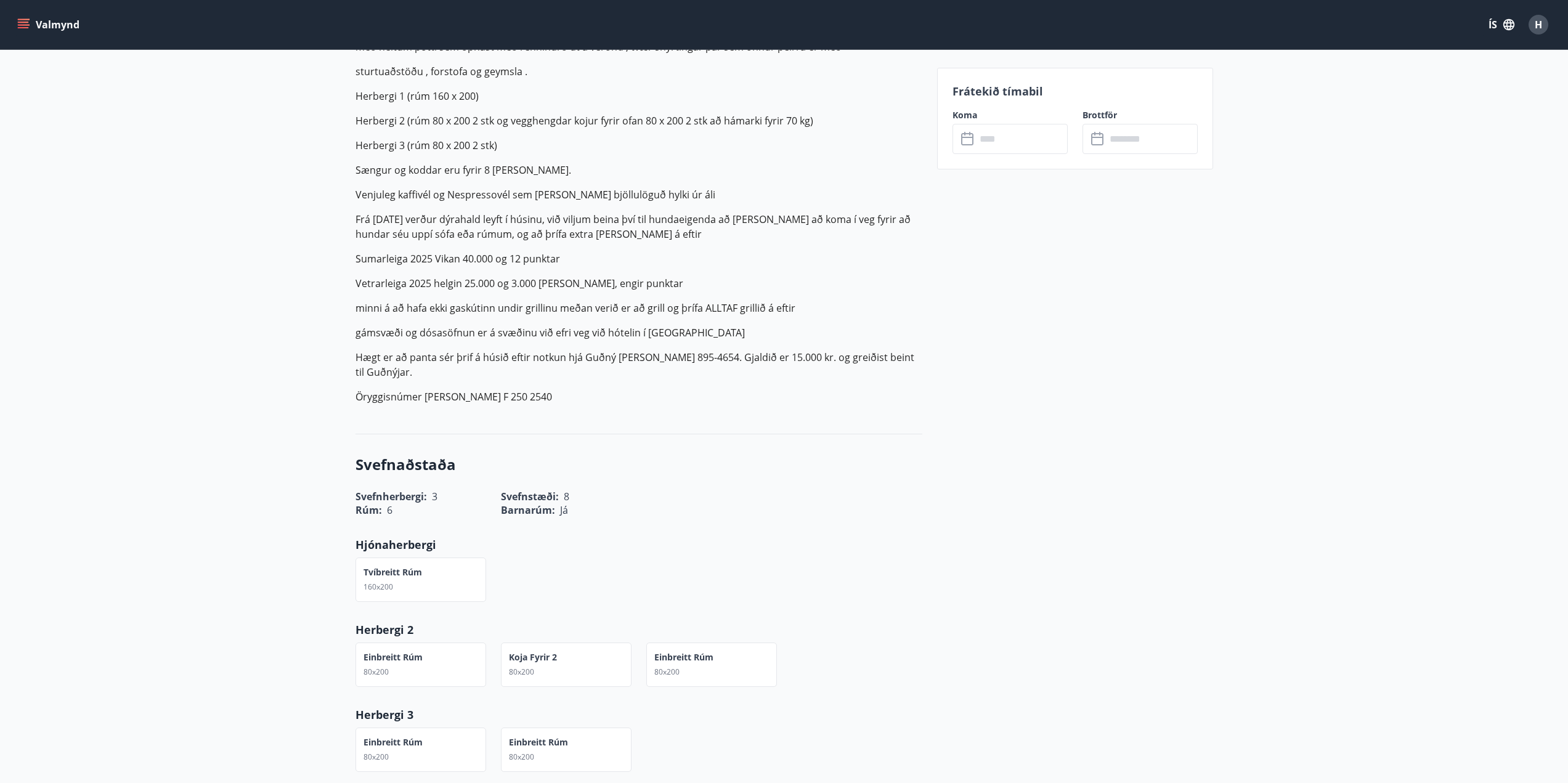
click at [471, 276] on p "Vetrarleiga 2025 helgin 25.000 og 3.000 [PERSON_NAME], engir punktar" at bounding box center [639, 283] width 567 height 15
click at [474, 281] on p "Ekki eru tuskur í húsinu, [PERSON_NAME] þarf að koma með tuskur og viskastykki,…" at bounding box center [639, 152] width 567 height 503
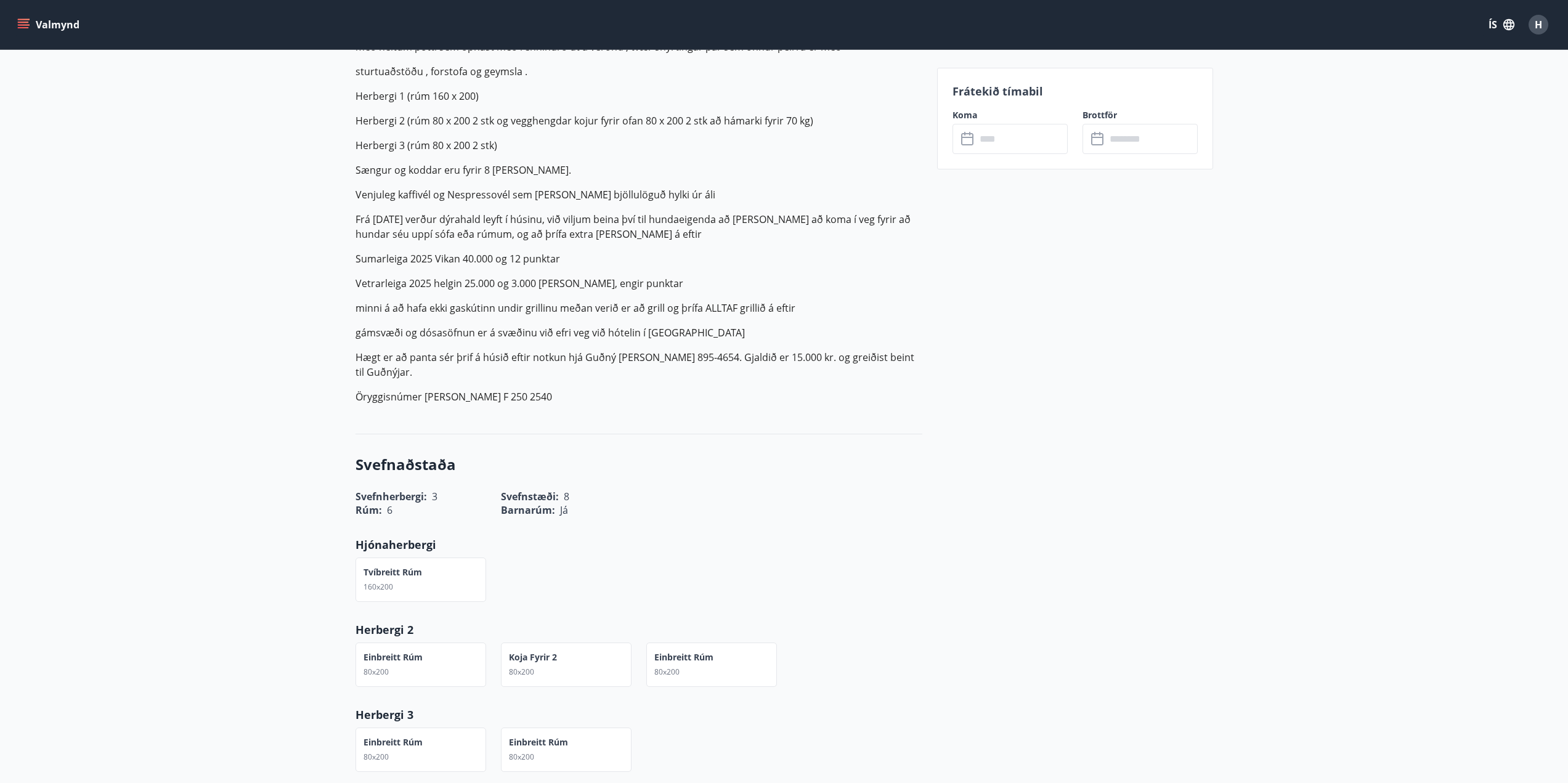
scroll to position [0, 0]
